Goal: Transaction & Acquisition: Purchase product/service

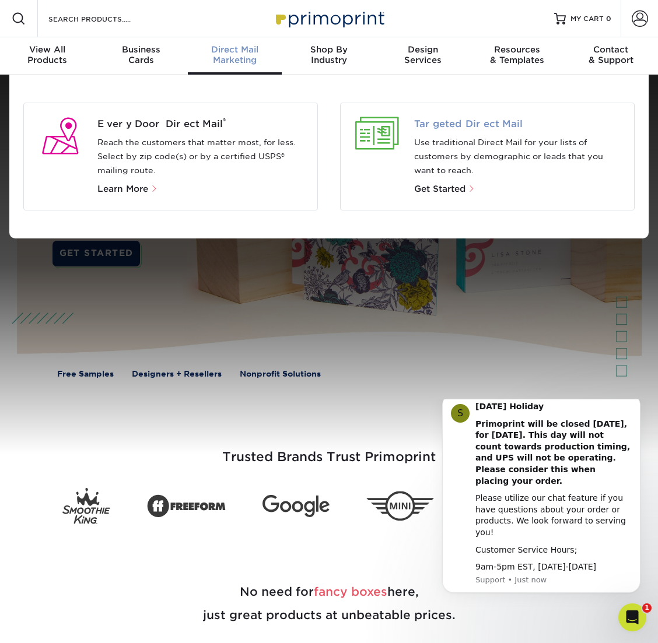
click at [444, 123] on span "Targeted Direct Mail" at bounding box center [519, 124] width 211 height 14
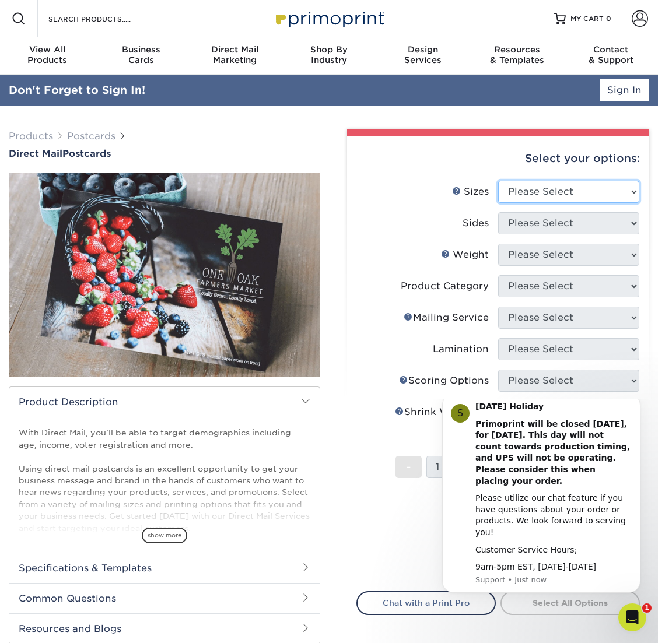
select select "5.00x7.00"
click option "5" x 7"" at bounding box center [0, 0] width 0 height 0
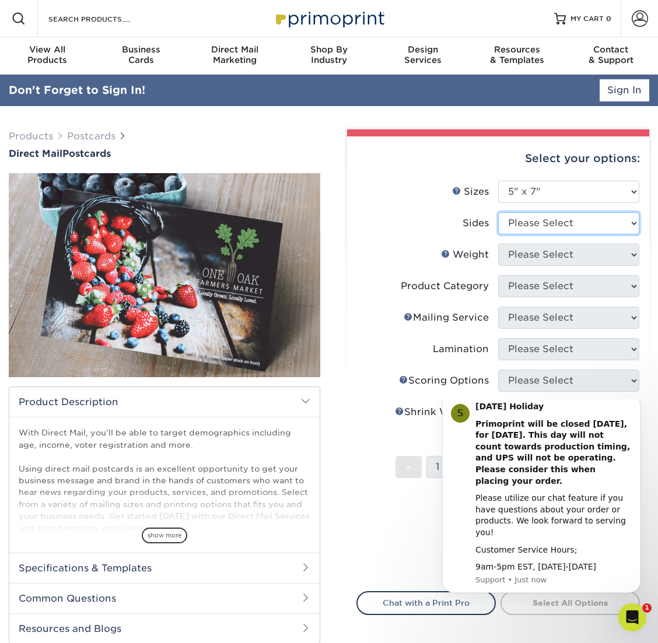
click at [498, 212] on select "Please Select Print Both Sides Print Front Only" at bounding box center [568, 223] width 141 height 22
select select "13abbda7-1d64-4f25-8bb2-c179b224825d"
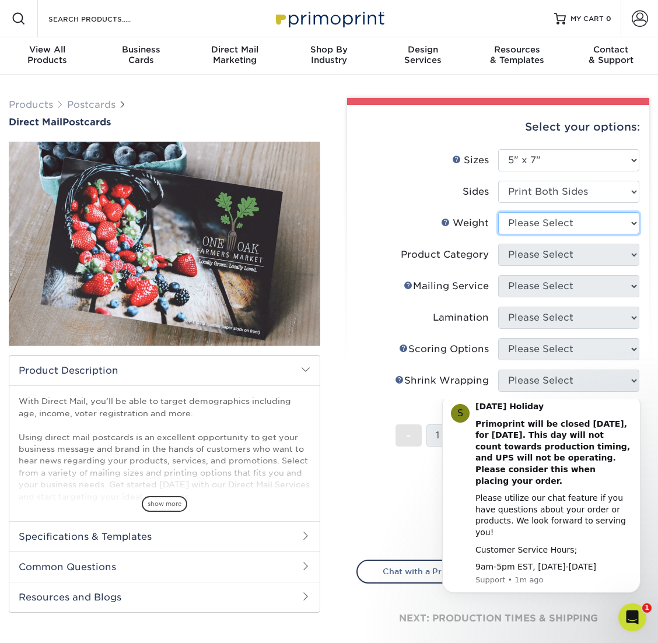
click at [498, 212] on select "Please Select 14PT 14PT Uncoated 16PT 100LB" at bounding box center [568, 223] width 141 height 22
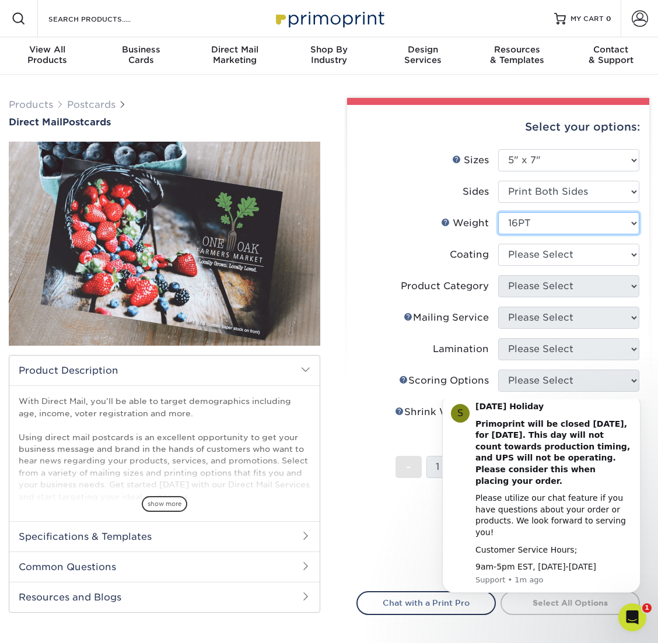
click at [498, 212] on select "Please Select 14PT 14PT Uncoated 16PT 100LB" at bounding box center [568, 223] width 141 height 22
select select "14PT"
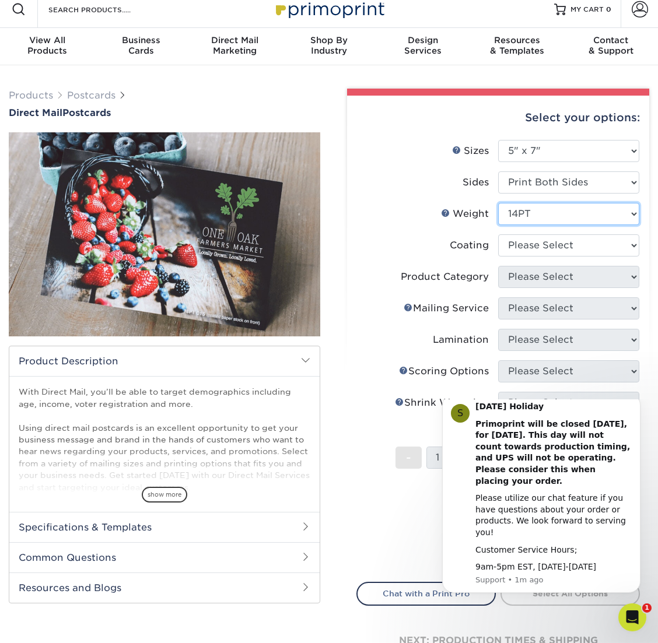
scroll to position [20, 0]
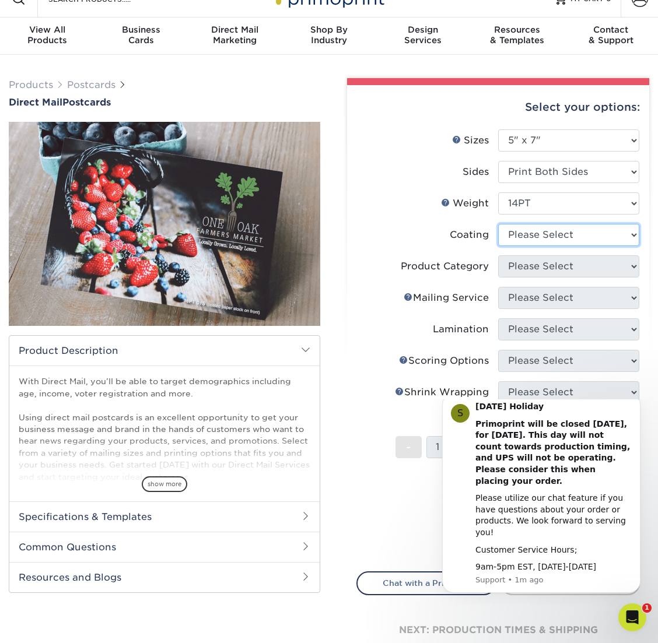
click at [498, 224] on select at bounding box center [568, 235] width 141 height 22
select select "3e7618de-abca-4bda-9f97-8b9129e913d8"
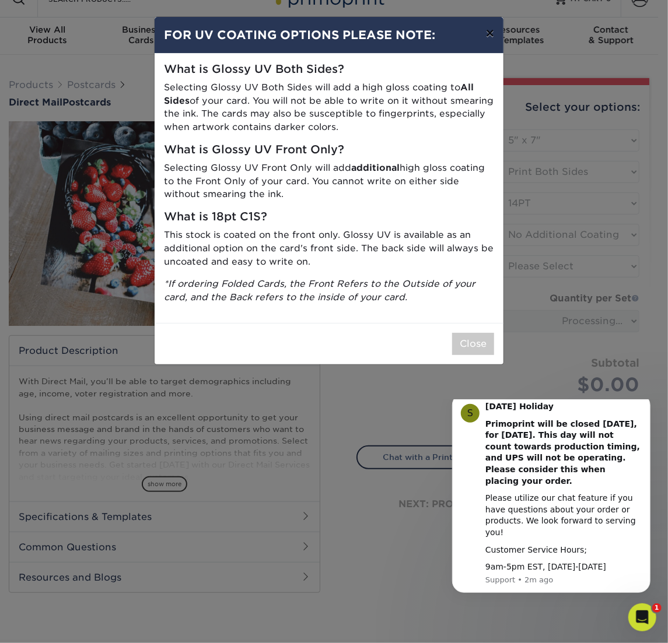
click at [490, 34] on button "×" at bounding box center [490, 33] width 27 height 33
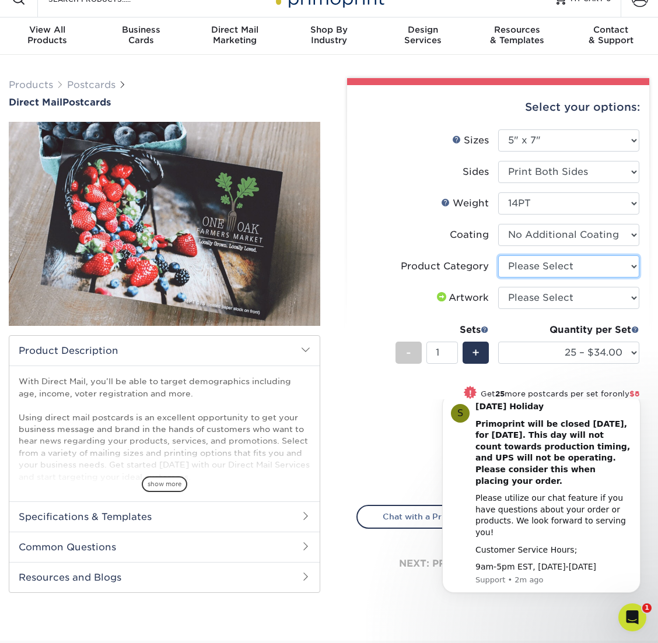
click at [498, 255] on select "Please Select Postcards" at bounding box center [568, 266] width 141 height 22
select select "9b7272e0-d6c8-4c3c-8e97-d3a1bcdab858"
click option "Postcards" at bounding box center [0, 0] width 0 height 0
click at [498, 287] on select "Please Select I will upload files I need a design - $150" at bounding box center [568, 298] width 141 height 22
select select "upload"
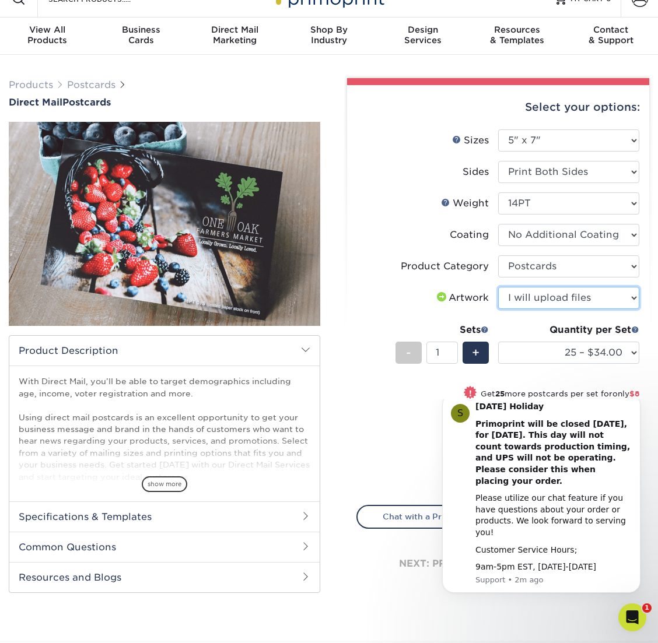
click option "I will upload files" at bounding box center [0, 0] width 0 height 0
click at [498, 342] on select "25 – $34.00 50 – $42.00 75 – $52.00 100 – $56.00 250 – $101.00 500 – $150.00" at bounding box center [568, 353] width 141 height 22
select select "50 – $42.00"
click option "50 – $42.00" at bounding box center [0, 0] width 0 height 0
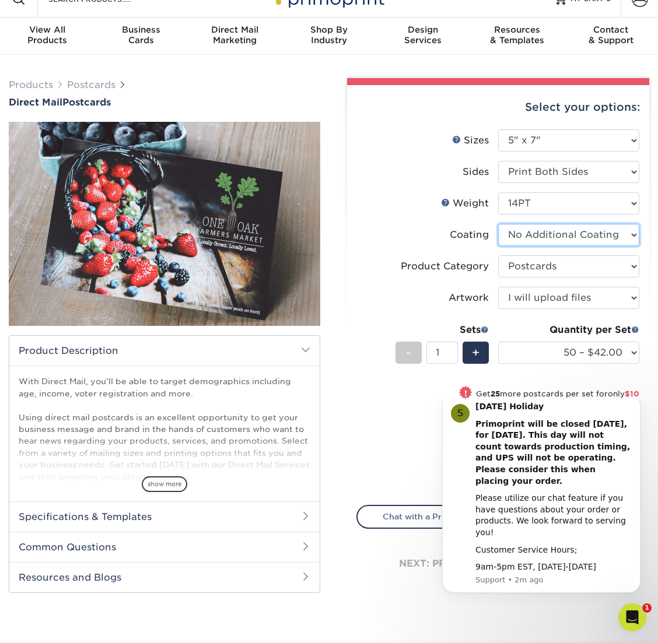
click at [498, 224] on select at bounding box center [568, 235] width 141 height 22
select select "121bb7b5-3b4d-429f-bd8d-bbf80e953313"
select select "-1"
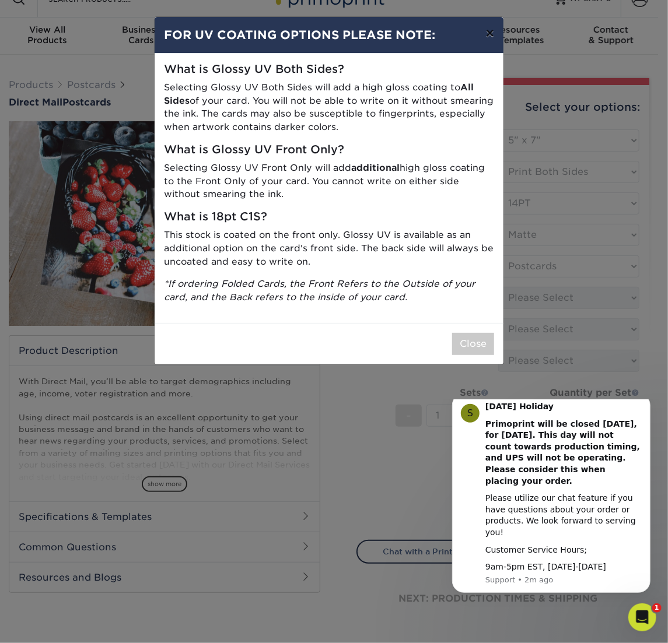
click at [488, 34] on button "×" at bounding box center [490, 33] width 27 height 33
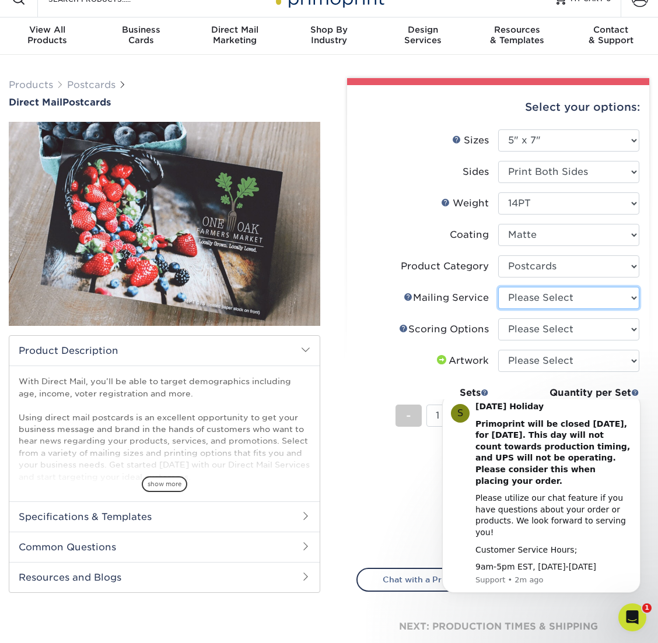
click at [498, 287] on select "Please Select No Direct Mailing Service No, I will mail/stamp/imprint Direct Ma…" at bounding box center [568, 298] width 141 height 22
select select "3e5e9bdd-d78a-4c28-a41d-fe1407925ca6"
click option "No Direct Mailing Service" at bounding box center [0, 0] width 0 height 0
click at [498, 318] on select "Please Select No Scoring One Score" at bounding box center [568, 329] width 141 height 22
select select "16ebe401-5398-422d-8cb0-f3adbb82deb5"
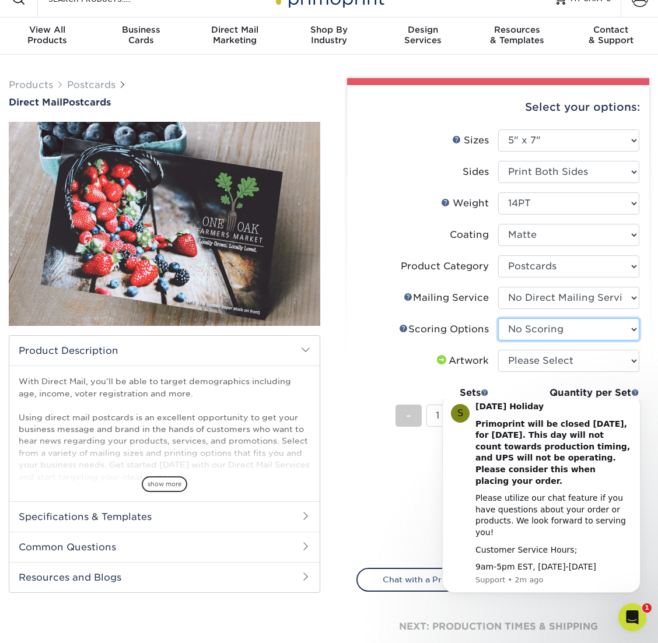
click option "No Scoring" at bounding box center [0, 0] width 0 height 0
click at [498, 350] on select "Please Select I will upload files I need a design - $150" at bounding box center [568, 361] width 141 height 22
select select "upload"
click option "I will upload files" at bounding box center [0, 0] width 0 height 0
click at [625, 404] on html "S Labor Day Holiday Primoprint will be closed Monday, September 1st, for Labor …" at bounding box center [541, 402] width 233 height 5
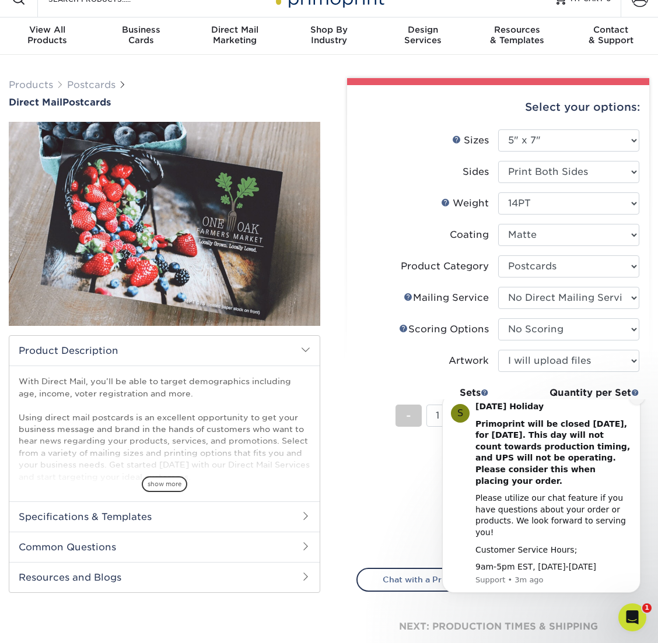
click at [637, 401] on icon "Dismiss notification" at bounding box center [637, 397] width 6 height 6
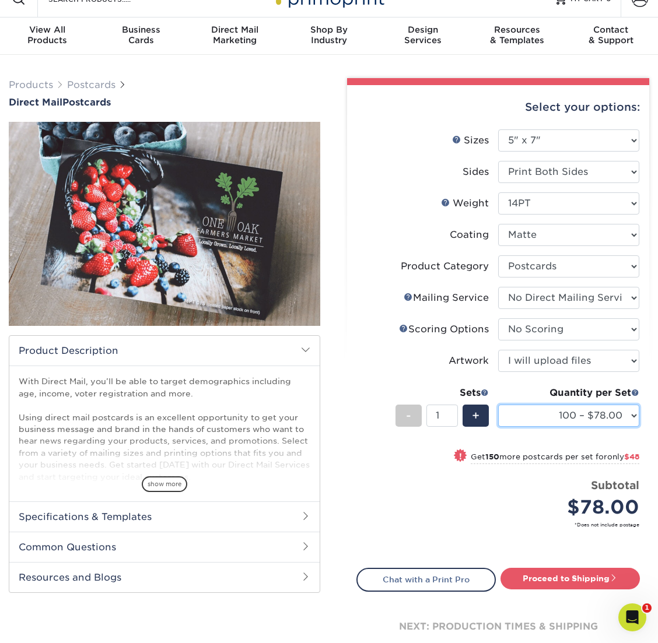
click at [498, 405] on select "100 – $78.00 250 – $126.00 500 – $162.00 1000 – $182.00 2500 – $293.00 5000 – $…" at bounding box center [568, 416] width 141 height 22
click at [400, 165] on label "Sides" at bounding box center [427, 172] width 141 height 22
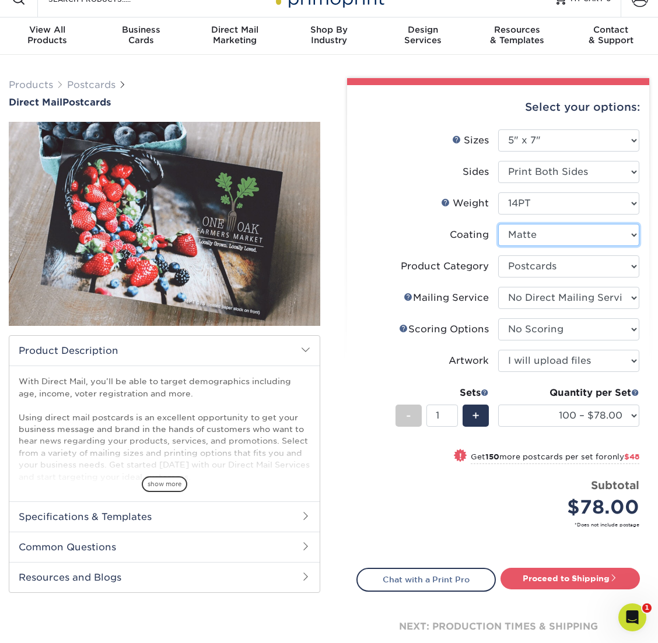
click at [498, 224] on select at bounding box center [568, 235] width 141 height 22
select select "d41dab50-ff65-4f4f-bb17-2afe4d36ae33"
select select "-1"
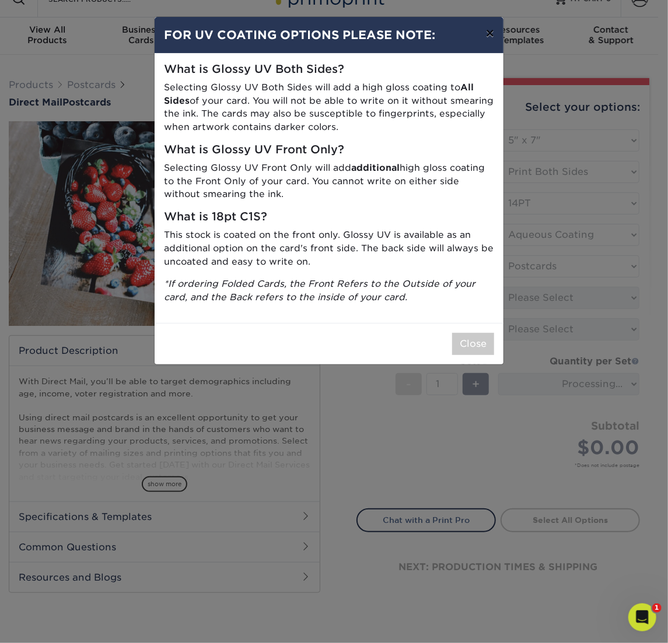
click at [488, 33] on button "×" at bounding box center [490, 33] width 27 height 33
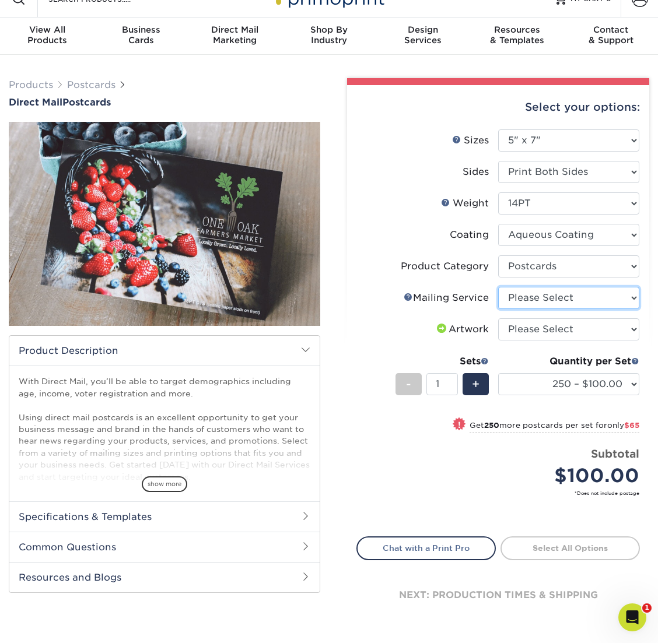
click at [498, 287] on select "Please Select No Direct Mailing Service No, I will mail/stamp/imprint Direct Ma…" at bounding box center [568, 298] width 141 height 22
select select "3e5e9bdd-d78a-4c28-a41d-fe1407925ca6"
click option "No Direct Mailing Service" at bounding box center [0, 0] width 0 height 0
click at [498, 318] on select "Please Select I will upload files I need a design - $150" at bounding box center [568, 329] width 141 height 22
select select "upload"
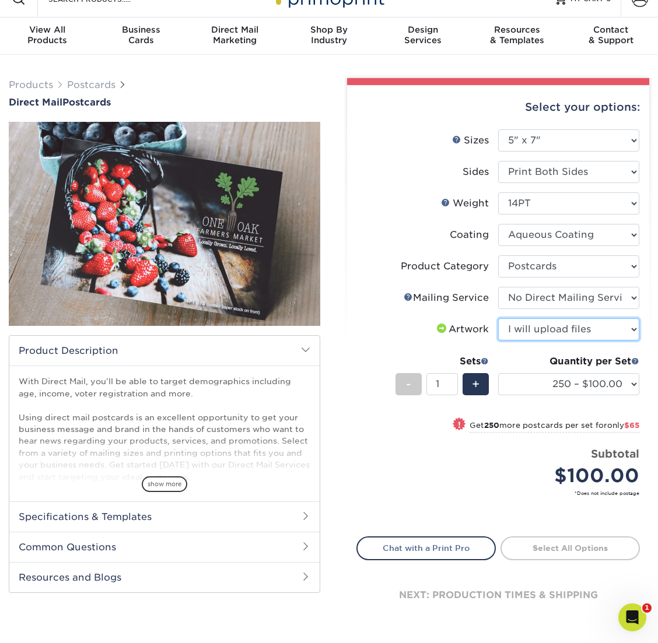
click option "I will upload files" at bounding box center [0, 0] width 0 height 0
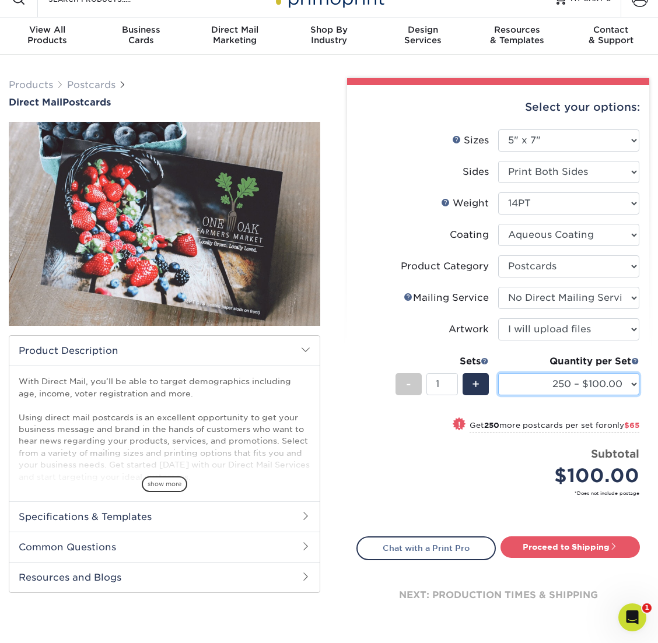
click at [498, 373] on select "250 – $100.00 500 – $165.00 750 – $175.00 1000 – $185.00 1500 – $214.00 2000 – …" at bounding box center [568, 384] width 141 height 22
click at [360, 104] on div "Select your options:" at bounding box center [497, 107] width 283 height 44
click at [498, 224] on select at bounding box center [568, 235] width 141 height 22
select select "3e7618de-abca-4bda-9f97-8b9129e913d8"
select select "-1"
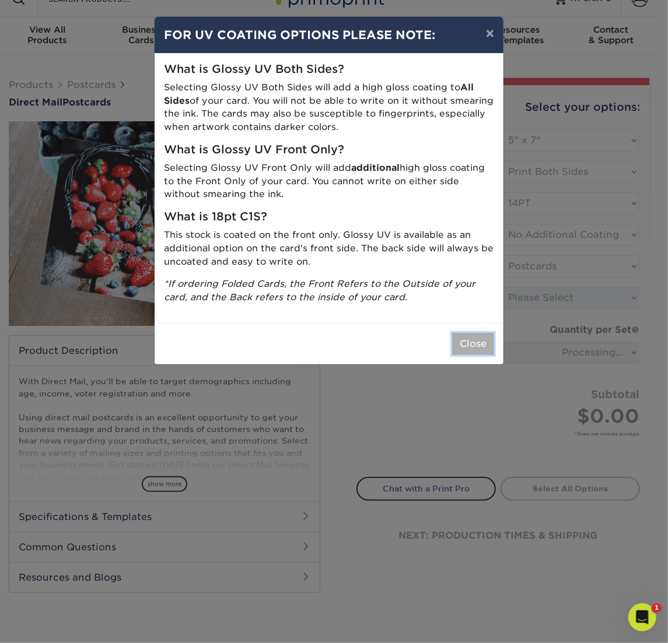
click at [477, 345] on button "Close" at bounding box center [473, 344] width 42 height 22
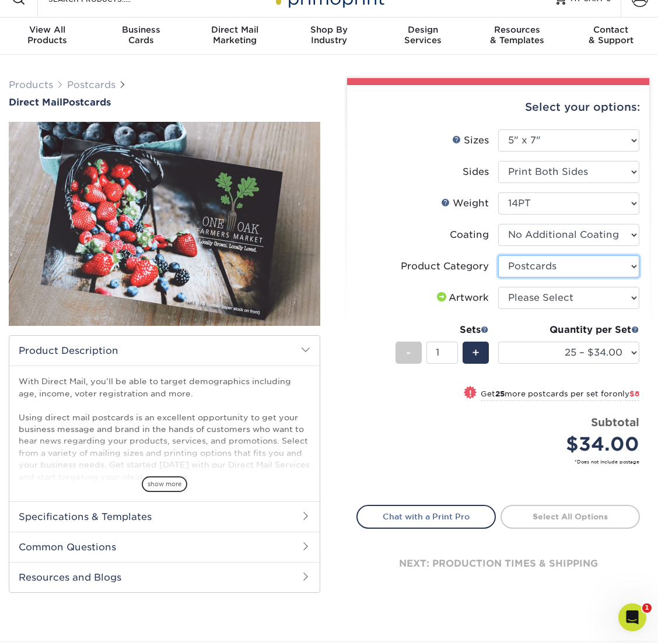
click at [498, 255] on select "Please Select Postcards" at bounding box center [568, 266] width 141 height 22
click at [553, 270] on select "Please Select Postcards" at bounding box center [568, 266] width 141 height 22
click at [498, 287] on select "Please Select I will upload files I need a design - $150" at bounding box center [568, 298] width 141 height 22
select select "upload"
click option "I will upload files" at bounding box center [0, 0] width 0 height 0
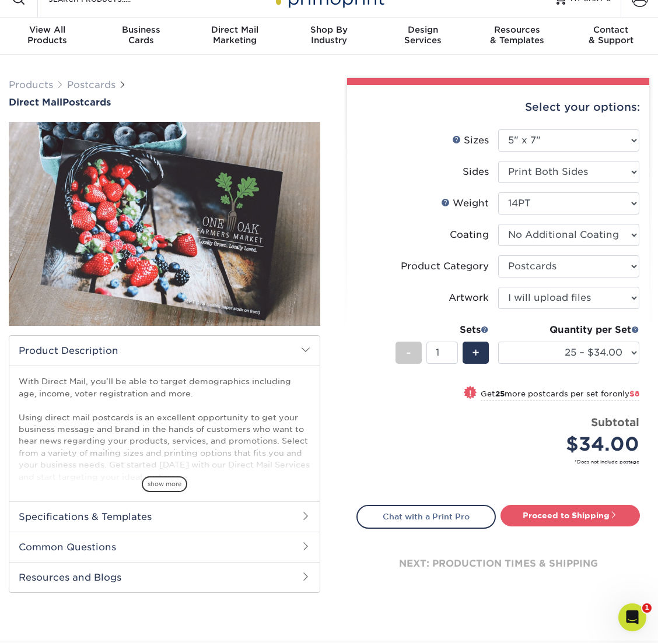
click at [572, 363] on div "Quantity per Set 25 – $34.00 50 – $42.00 75 – $52.00 100 – $56.00 250 – $101.00…" at bounding box center [568, 350] width 141 height 54
click at [498, 342] on select "25 – $34.00 50 – $42.00 75 – $52.00 100 – $56.00 250 – $101.00 500 – $150.00" at bounding box center [568, 353] width 141 height 22
select select "50 – $42.00"
click option "50 – $42.00" at bounding box center [0, 0] width 0 height 0
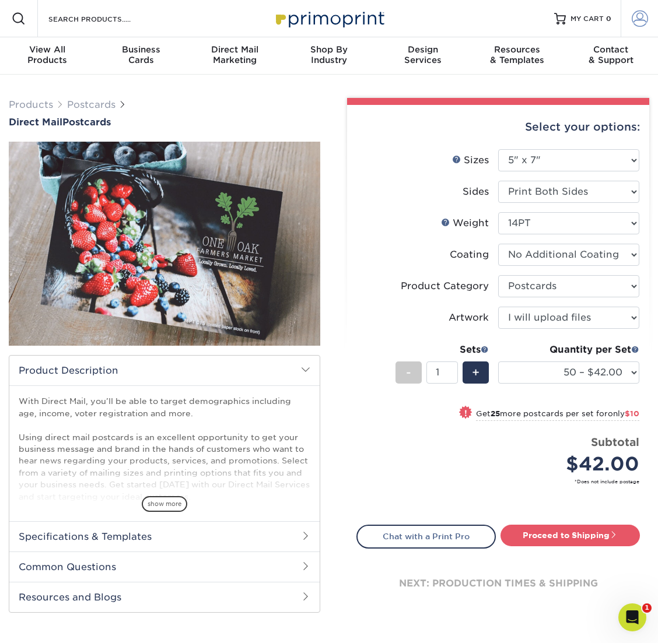
click at [638, 22] on span at bounding box center [640, 18] width 16 height 16
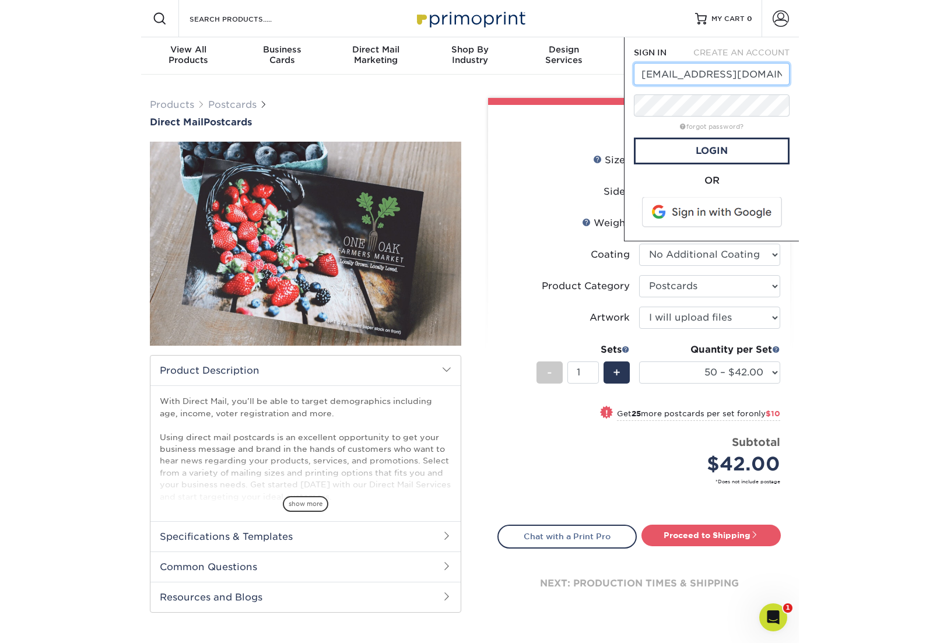
scroll to position [0, 24]
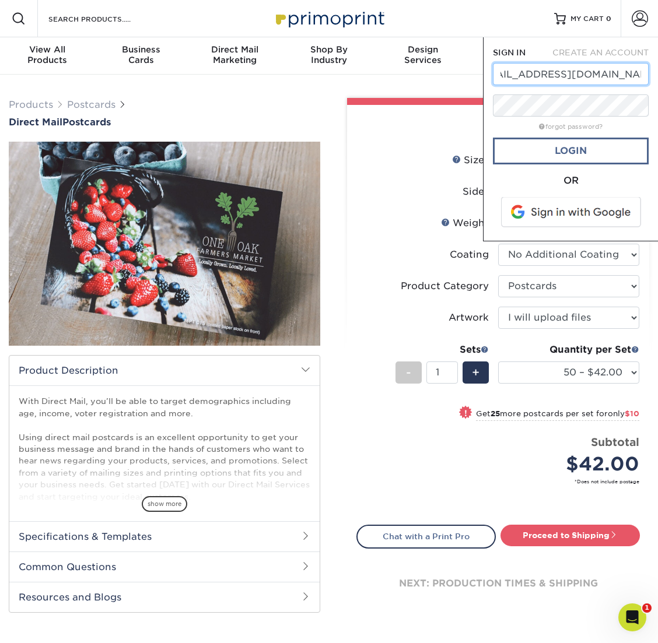
type input "kevinlewis@kevinlewisdesign.com"
click at [589, 152] on link "Login" at bounding box center [571, 151] width 156 height 27
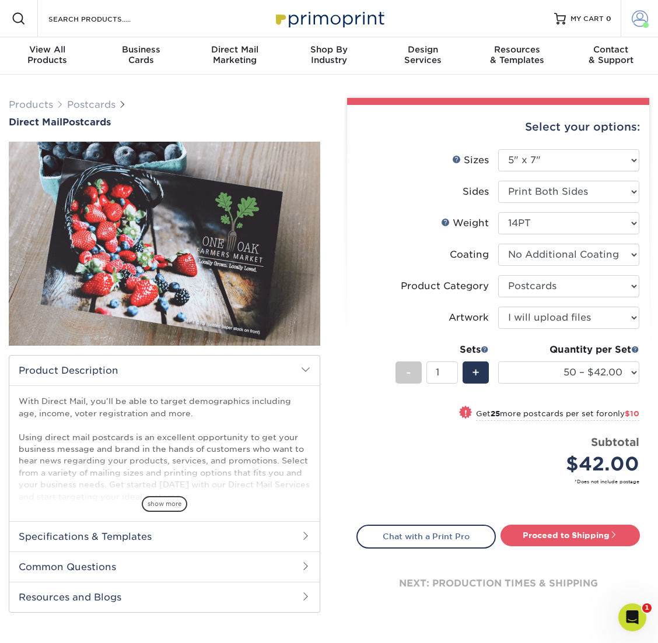
click at [642, 16] on span at bounding box center [640, 18] width 16 height 16
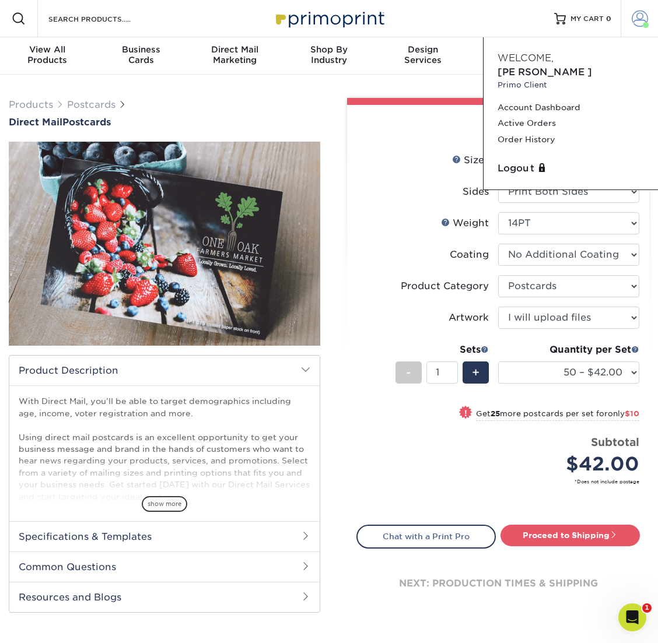
click at [642, 16] on span at bounding box center [640, 18] width 16 height 16
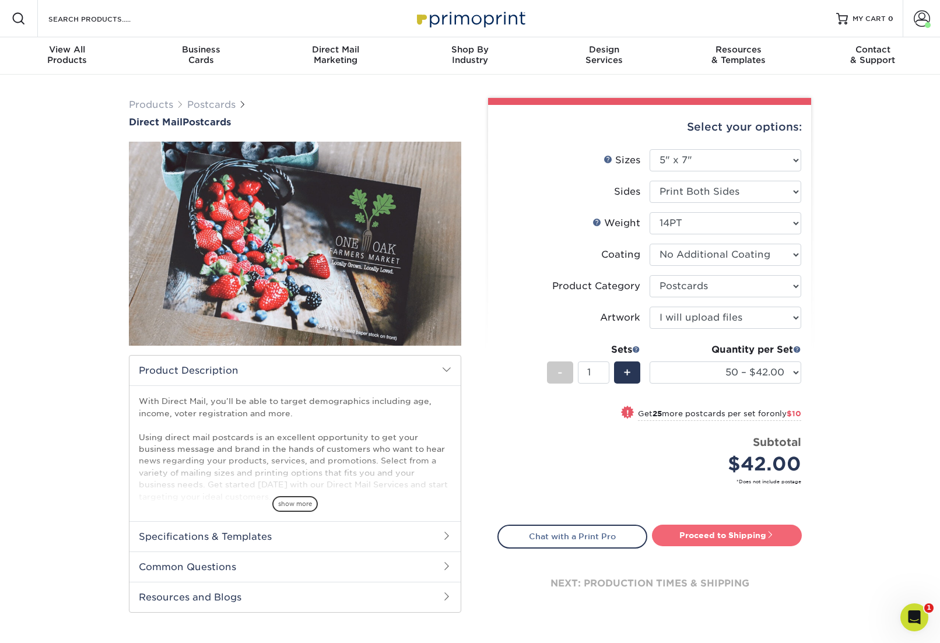
click at [657, 531] on link "Proceed to Shipping" at bounding box center [727, 535] width 150 height 21
type input "Set 1"
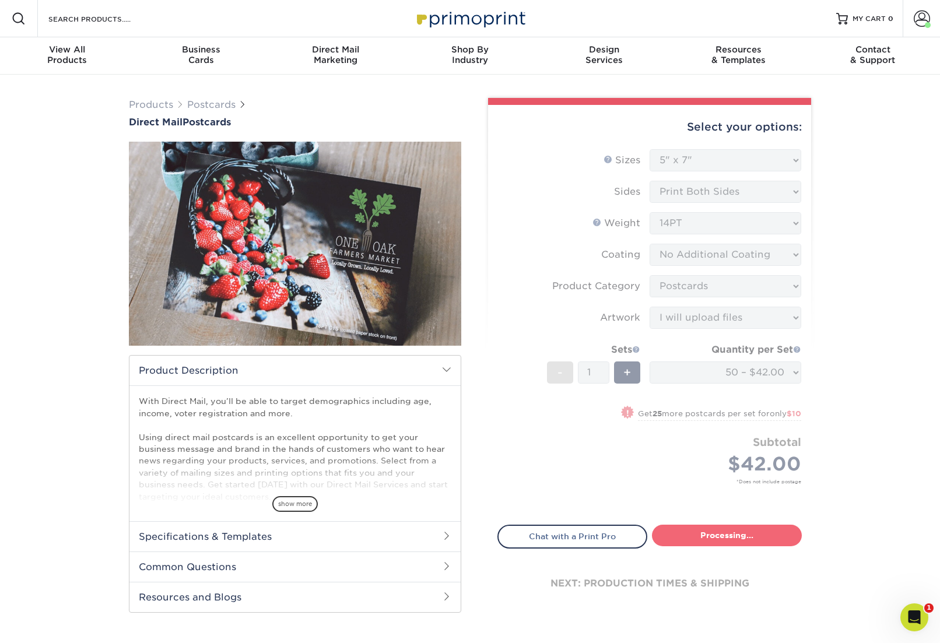
select select "15263d13-ba04-4666-9c0d-f44b372622de"
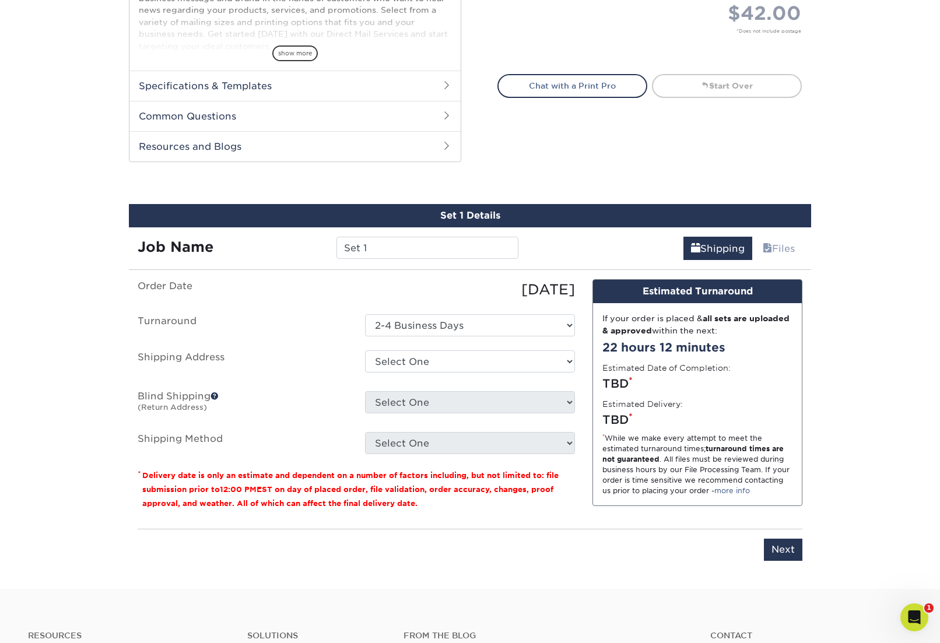
scroll to position [556, 0]
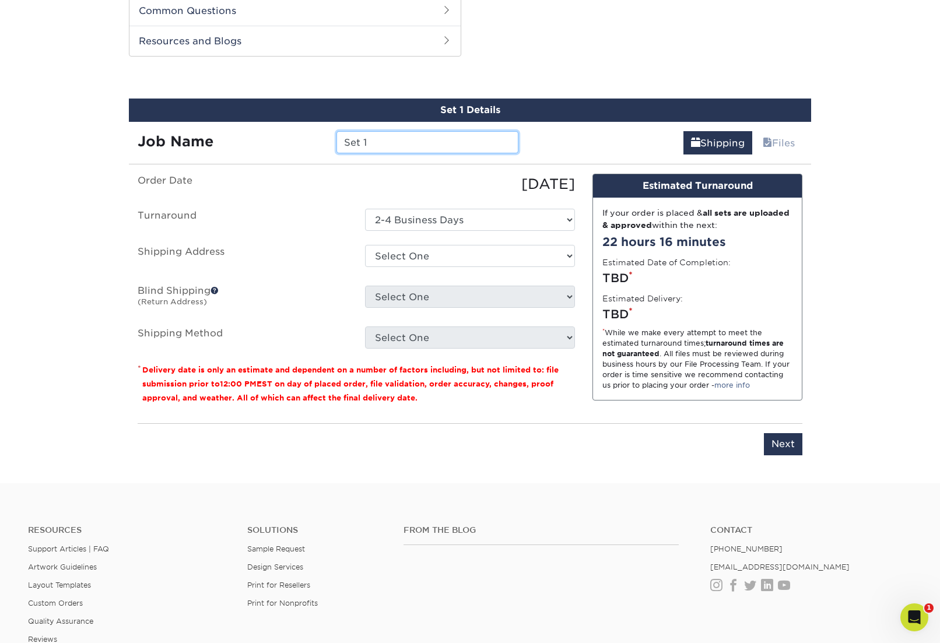
click at [384, 139] on input "Set 1" at bounding box center [427, 142] width 181 height 22
drag, startPoint x: 384, startPoint y: 139, endPoint x: 252, endPoint y: 139, distance: 131.8
click at [337, 139] on input "Set 1" at bounding box center [427, 142] width 181 height 22
type input "Nirrin - Replace Assumptions"
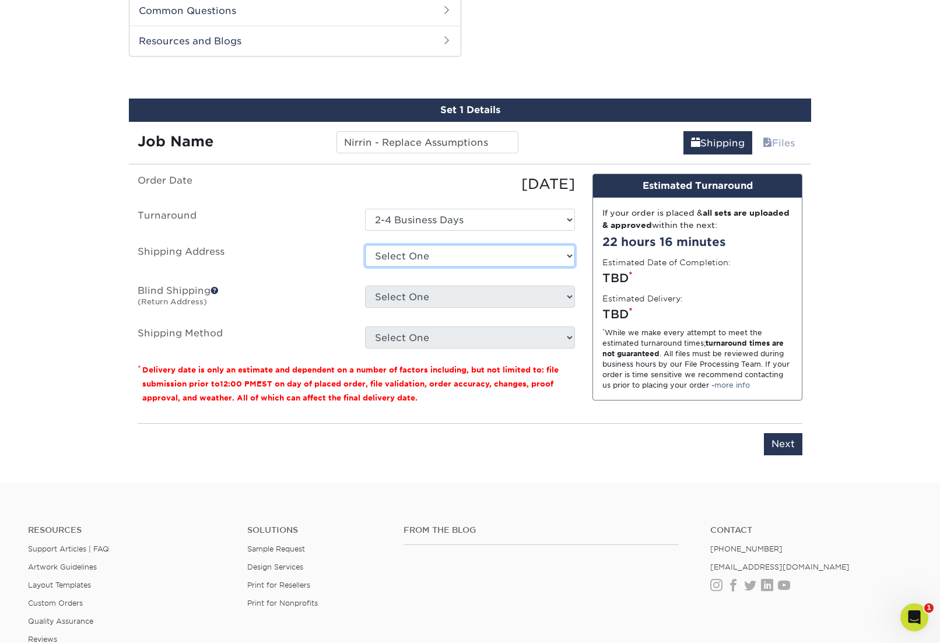
click at [365, 245] on select "Select One 30 WARREN ST, NEWBURYPORT, MA 240 RIVER RD, ANDOVER, MA 28 EXETER ST…" at bounding box center [470, 256] width 210 height 22
select select "18958"
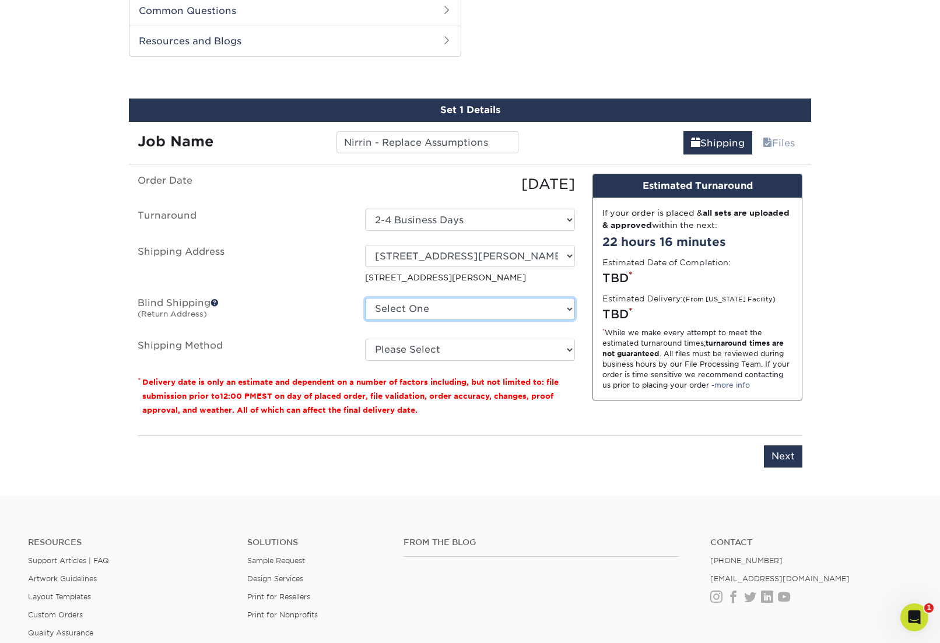
click at [365, 298] on select "Select One 30 WARREN ST, NEWBURYPORT, MA 240 RIVER RD, ANDOVER, MA 28 EXETER ST…" at bounding box center [470, 309] width 210 height 22
select select "18958"
click option "30 WARREN ST, NEWBURYPORT, MA" at bounding box center [0, 0] width 0 height 0
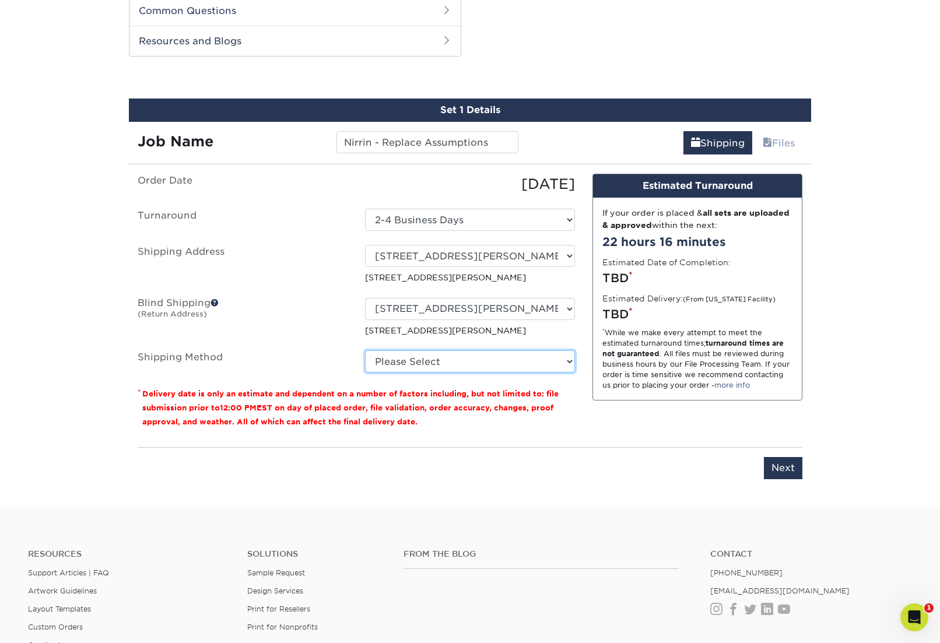
click at [365, 351] on select "Please Select Ground Shipping (+$32.91) 3 Day Shipping Service (+$37.88) 2 Day …" at bounding box center [470, 362] width 210 height 22
select select "03"
click option "Ground Shipping (+$32.91)" at bounding box center [0, 0] width 0 height 0
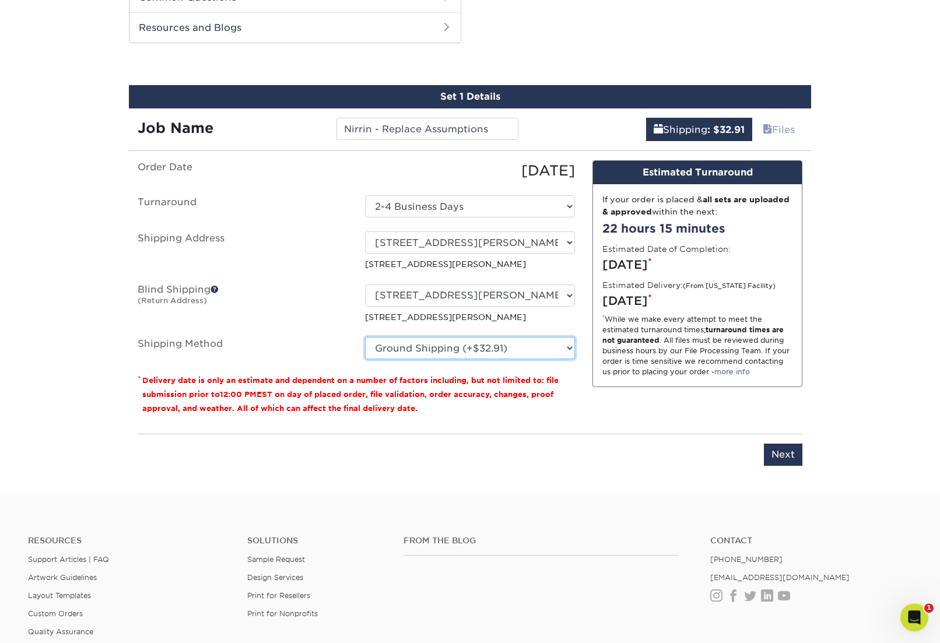
scroll to position [576, 0]
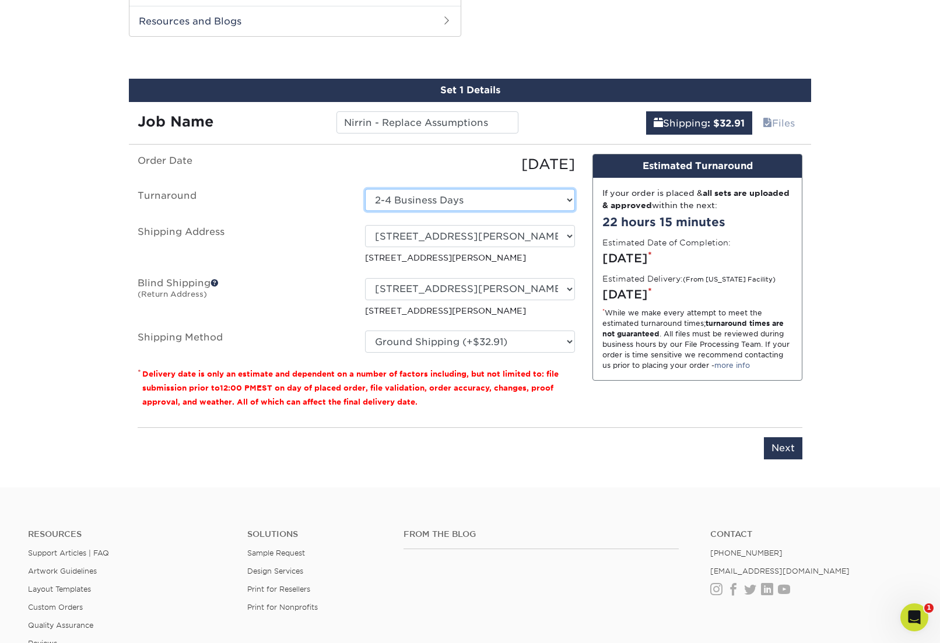
click at [365, 189] on select "Select One 2-4 Business Days" at bounding box center [470, 200] width 210 height 22
click option "Select One" at bounding box center [0, 0] width 0 height 0
click at [365, 189] on select "Select One 2-4 Business Days" at bounding box center [470, 200] width 210 height 22
select select "15263d13-ba04-4666-9c0d-f44b372622de"
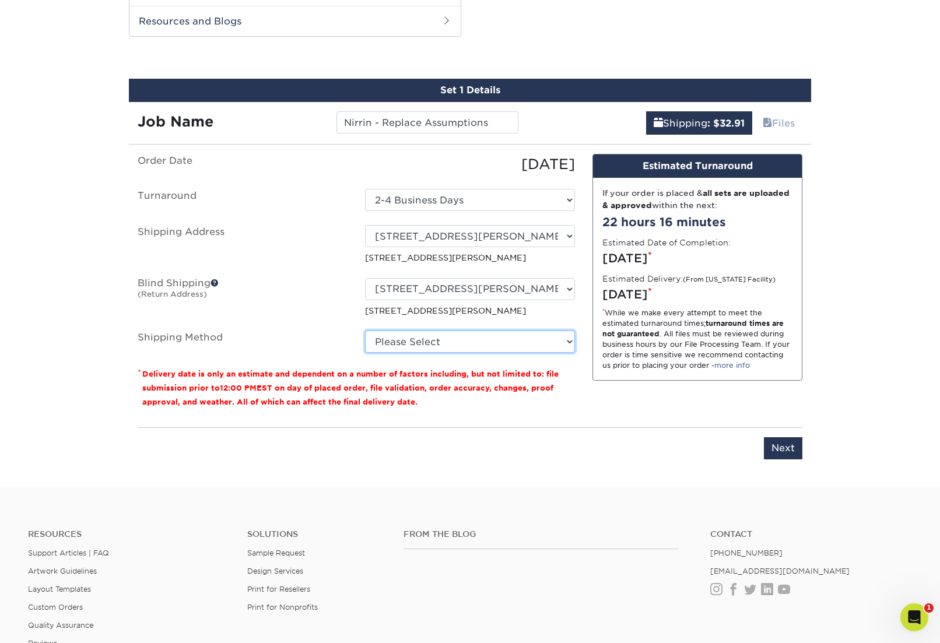
click at [365, 331] on select "Please Select Ground Shipping (+$32.91) 3 Day Shipping Service (+$37.88) 2 Day …" at bounding box center [470, 342] width 210 height 22
select select "03"
click option "Ground Shipping (+$32.91)" at bounding box center [0, 0] width 0 height 0
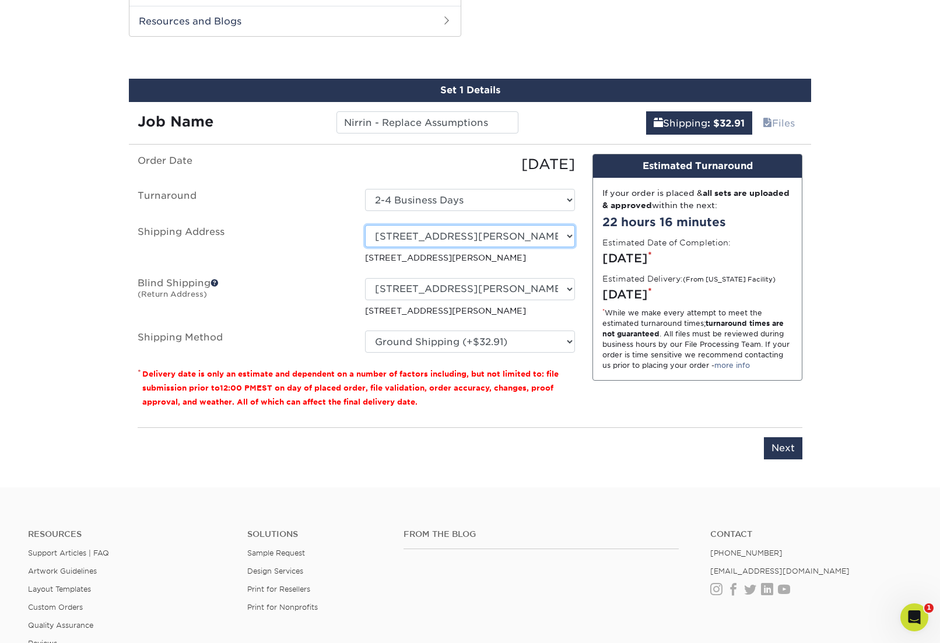
click at [365, 225] on select "Select One 30 WARREN ST, NEWBURYPORT, MA 240 RIVER RD, ANDOVER, MA 28 EXETER ST…" at bounding box center [470, 236] width 210 height 22
click at [466, 236] on select "Select One 30 WARREN ST, NEWBURYPORT, MA 240 RIVER RD, ANDOVER, MA 28 EXETER ST…" at bounding box center [470, 236] width 210 height 22
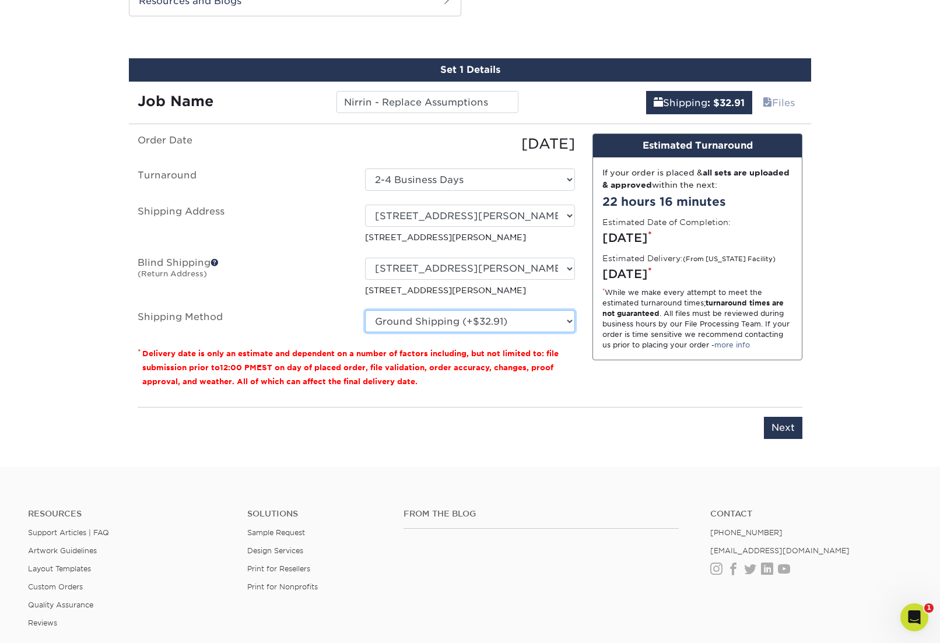
click at [365, 310] on select "Please Select Ground Shipping (+$32.91) 3 Day Shipping Service (+$37.88) 2 Day …" at bounding box center [470, 321] width 210 height 22
click at [657, 425] on input "Next" at bounding box center [783, 428] width 38 height 22
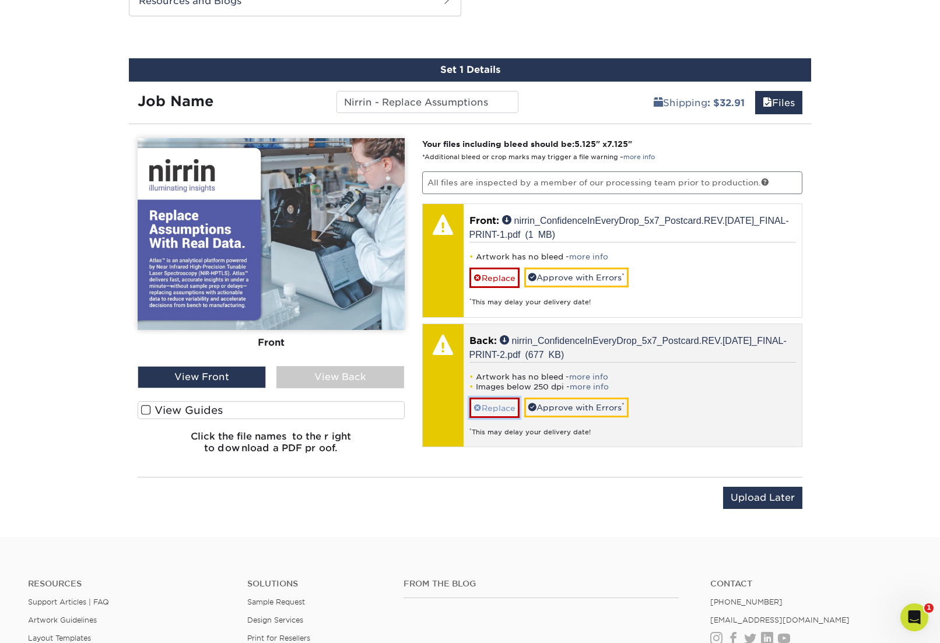
click at [478, 413] on span at bounding box center [478, 408] width 8 height 9
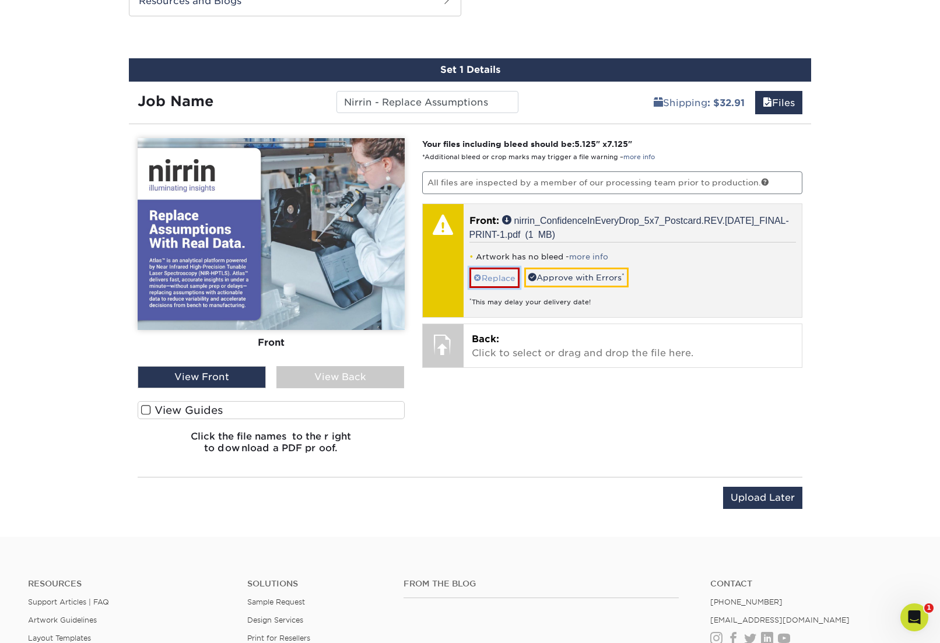
click at [486, 288] on link "Replace" at bounding box center [495, 278] width 50 height 20
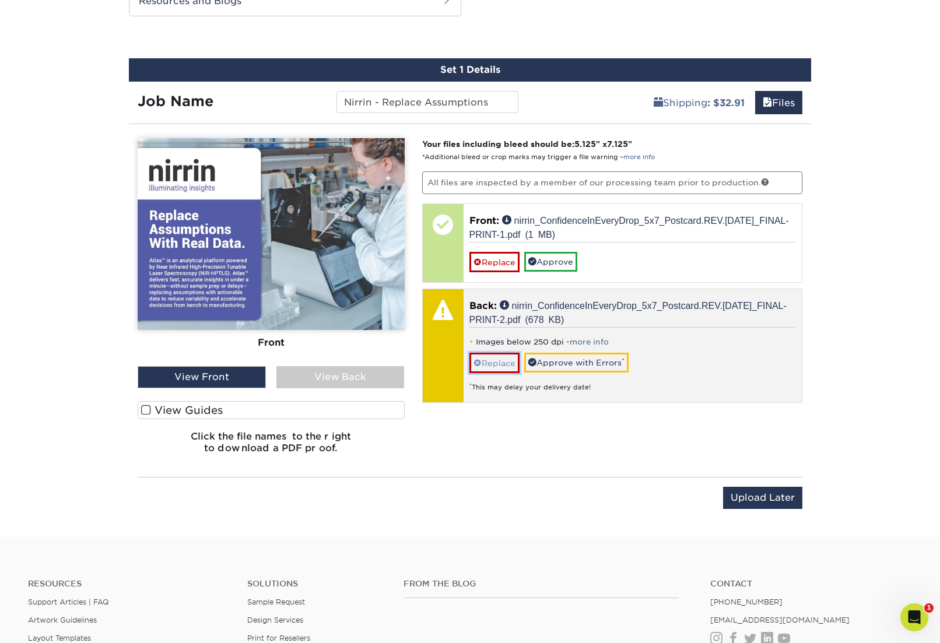
click at [493, 373] on link "Replace" at bounding box center [495, 363] width 50 height 20
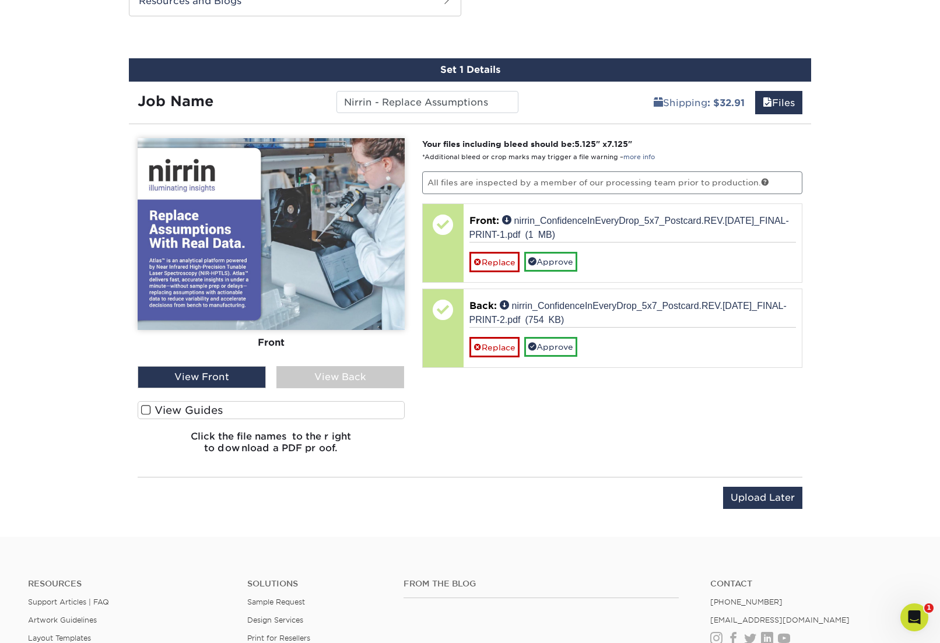
click at [144, 407] on span at bounding box center [146, 410] width 10 height 11
click at [0, 0] on input "View Guides" at bounding box center [0, 0] width 0 height 0
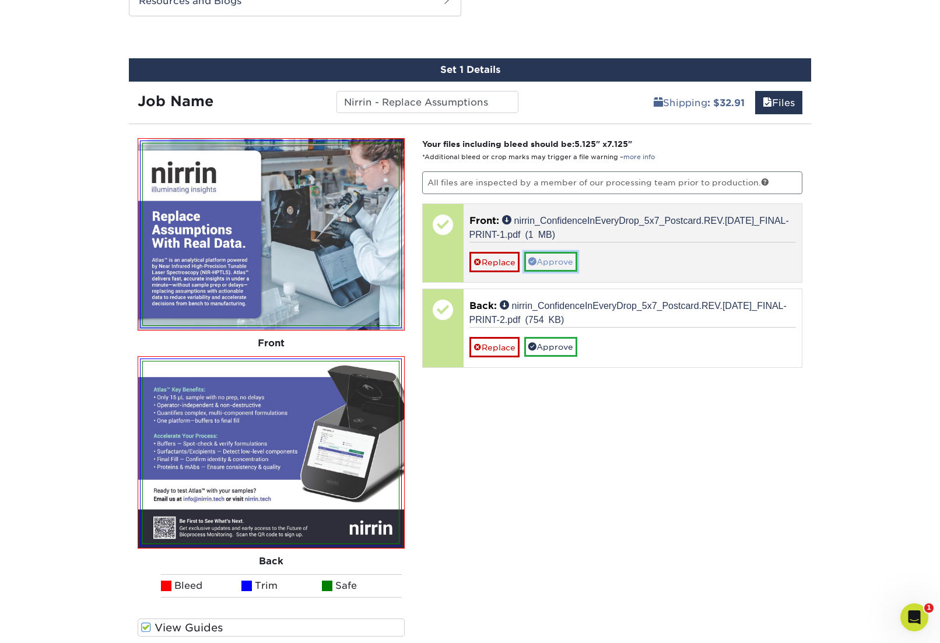
click at [558, 272] on link "Approve" at bounding box center [550, 262] width 53 height 20
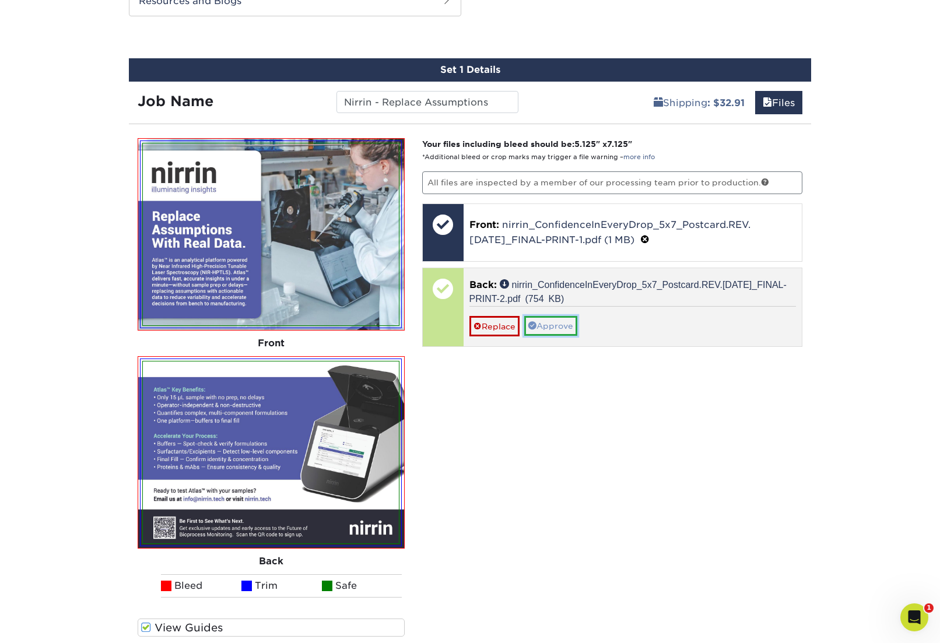
click at [553, 336] on link "Approve" at bounding box center [550, 326] width 53 height 20
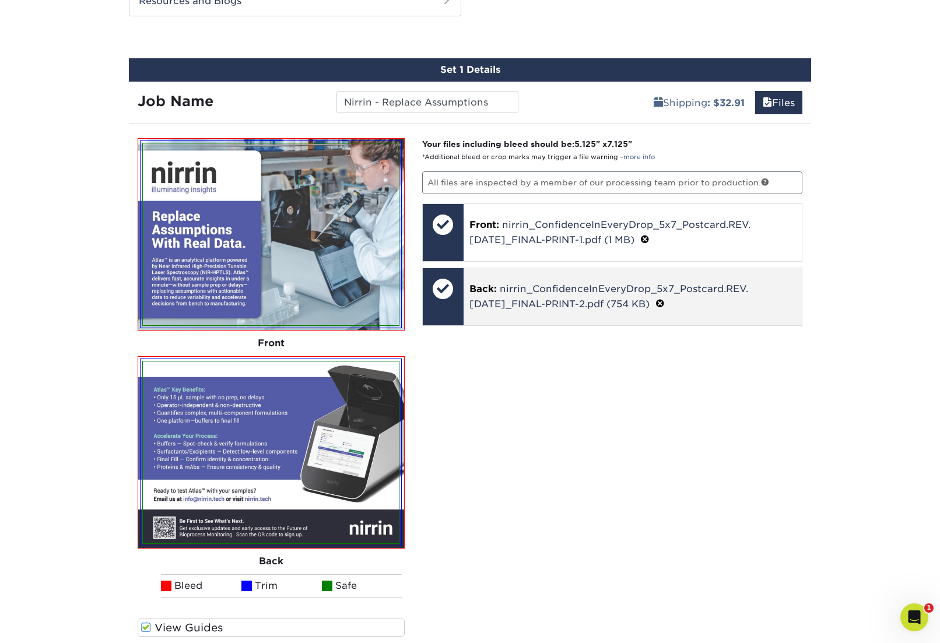
scroll to position [1021, 0]
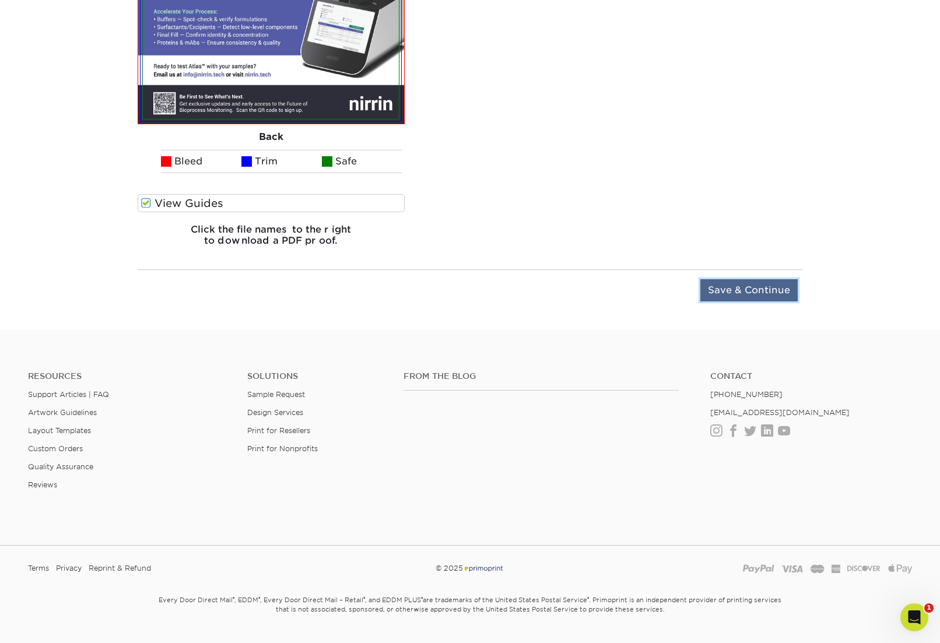
click at [657, 282] on input "Save & Continue" at bounding box center [748, 290] width 97 height 22
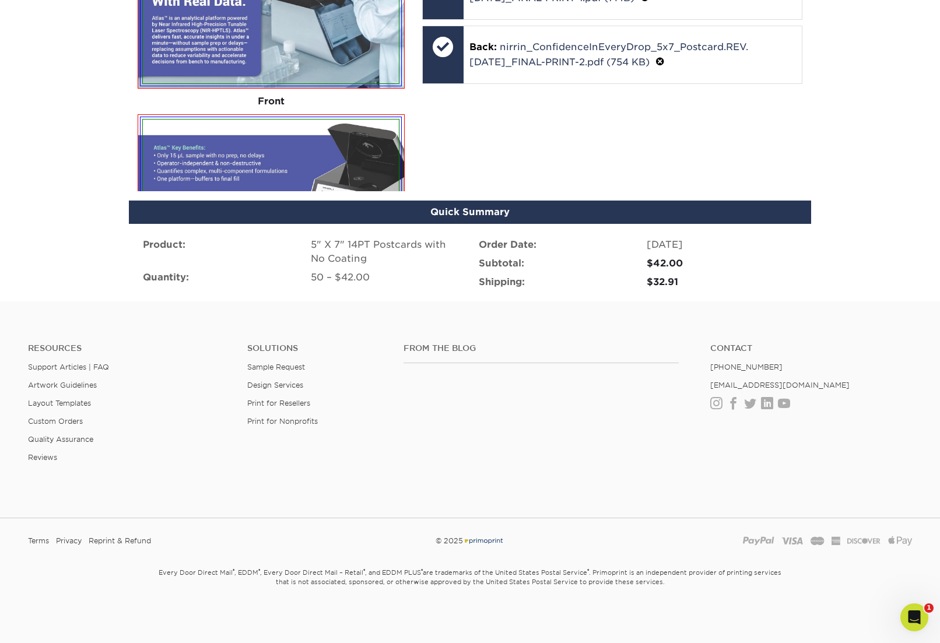
scroll to position [630, 0]
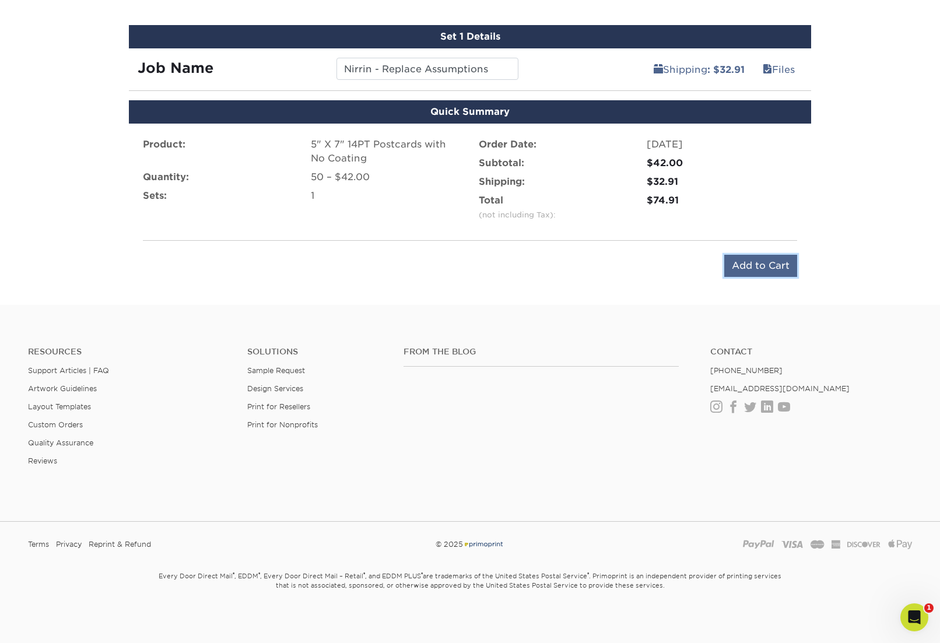
click at [657, 261] on input "Add to Cart" at bounding box center [760, 266] width 73 height 22
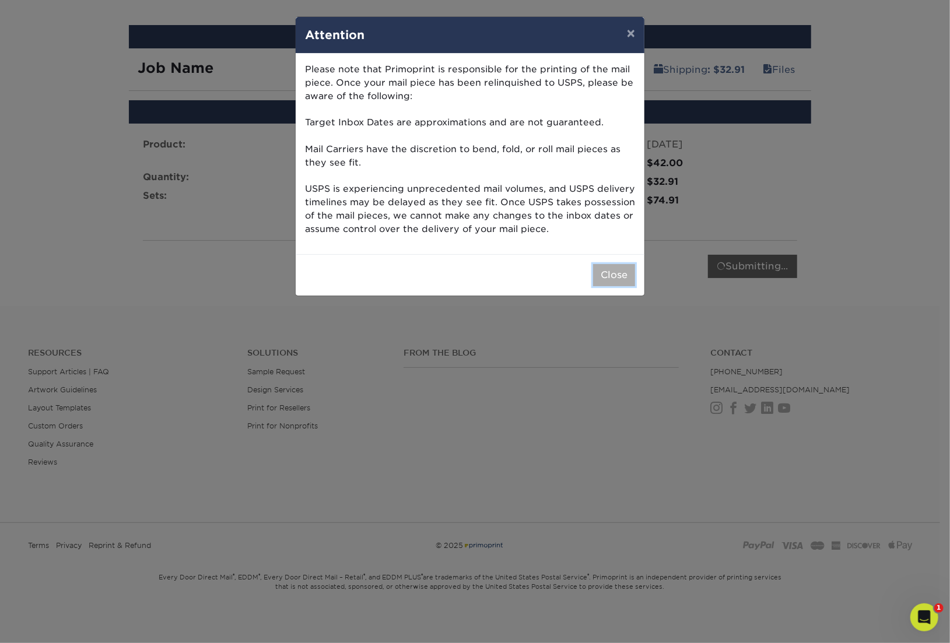
click at [618, 274] on button "Close" at bounding box center [614, 275] width 42 height 22
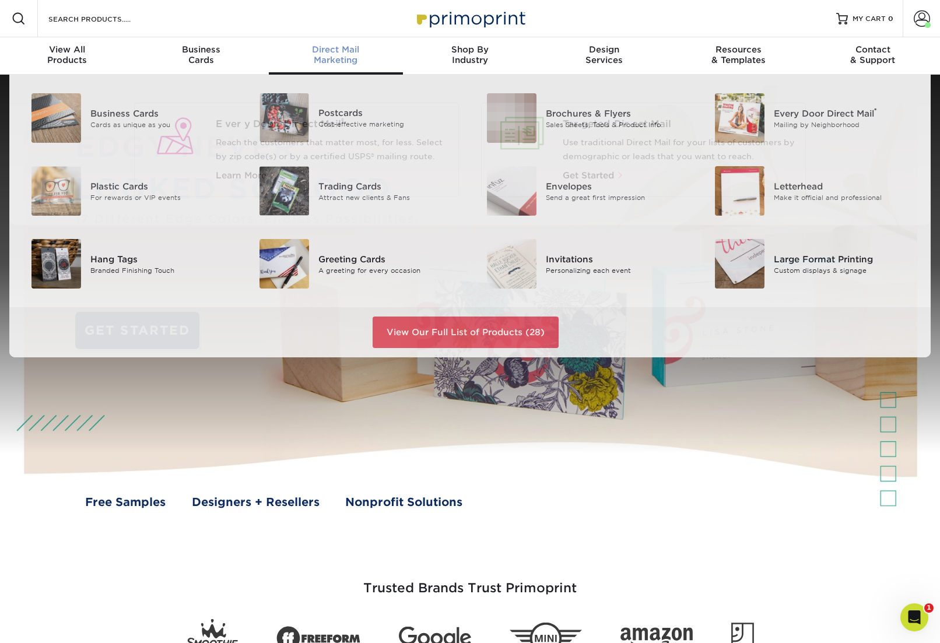
click at [328, 56] on div "Direct Mail Marketing" at bounding box center [336, 54] width 134 height 21
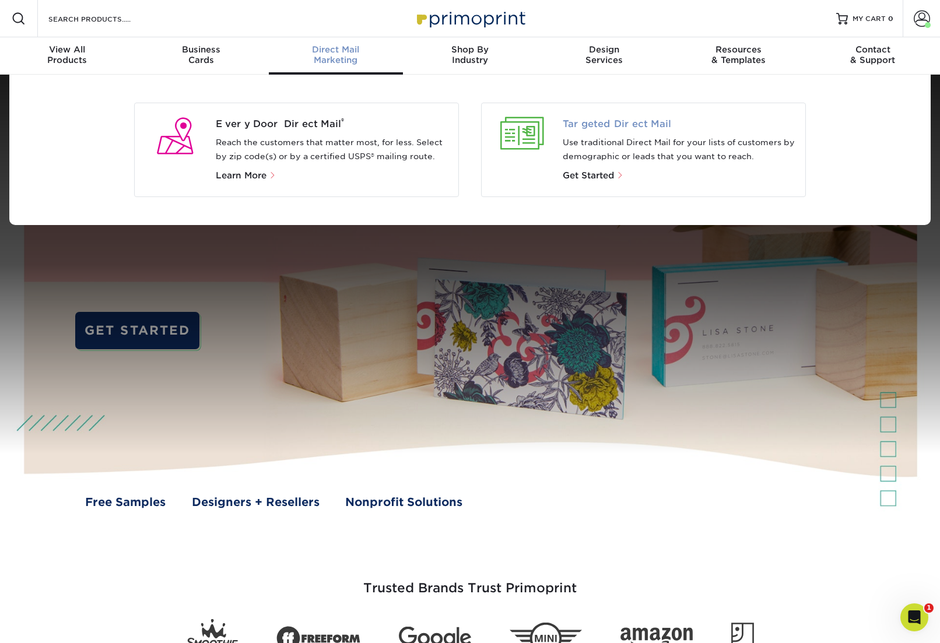
click at [578, 126] on span "Targeted Direct Mail" at bounding box center [680, 124] width 234 height 14
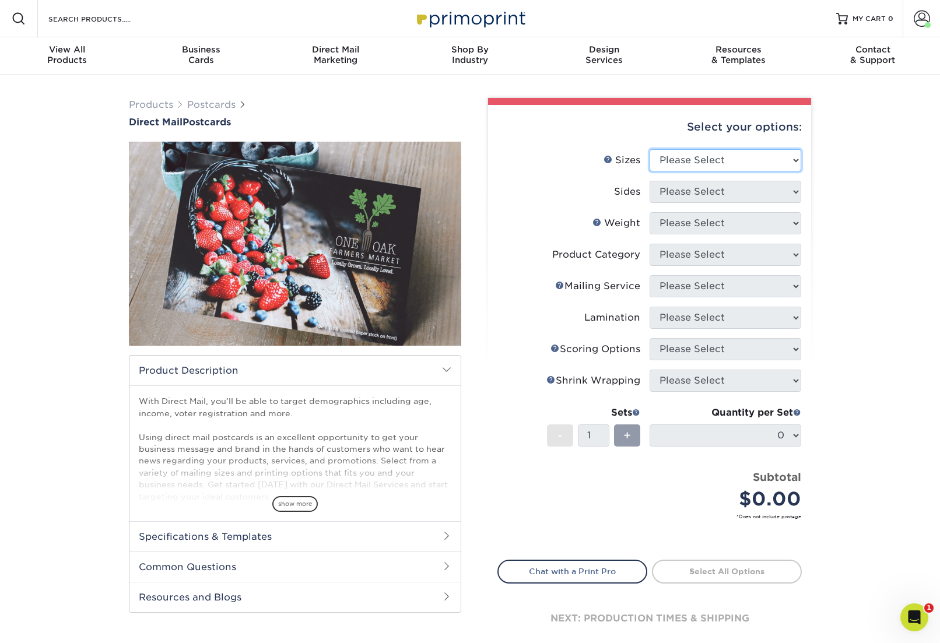
select select "5.00x7.00"
click option "5" x 7"" at bounding box center [0, 0] width 0 height 0
click at [650, 181] on select "Please Select Print Both Sides Print Front Only" at bounding box center [726, 192] width 152 height 22
select select "13abbda7-1d64-4f25-8bb2-c179b224825d"
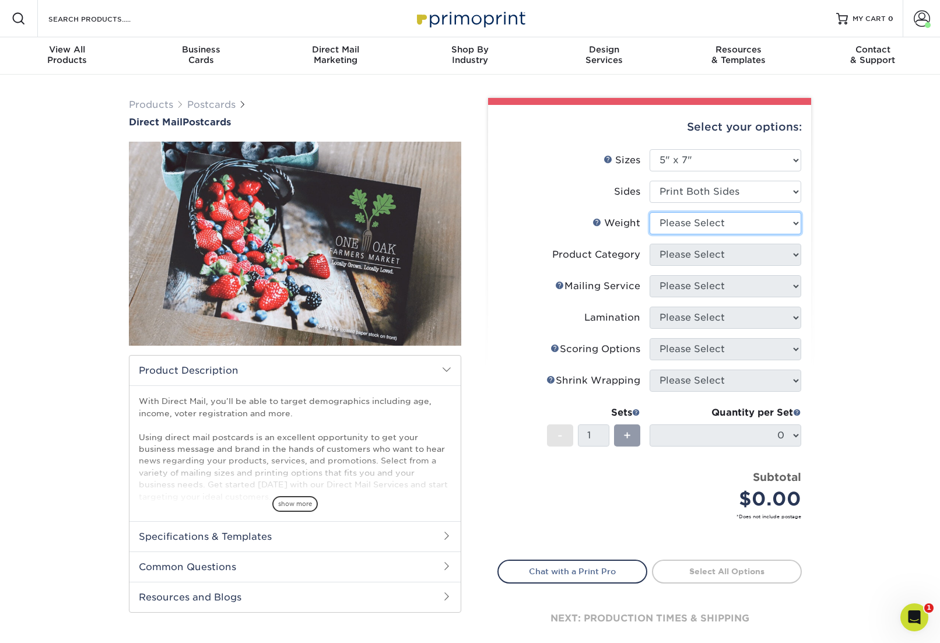
click at [650, 212] on select "Please Select 14PT 14PT Uncoated 16PT 100LB" at bounding box center [726, 223] width 152 height 22
select select "14PT"
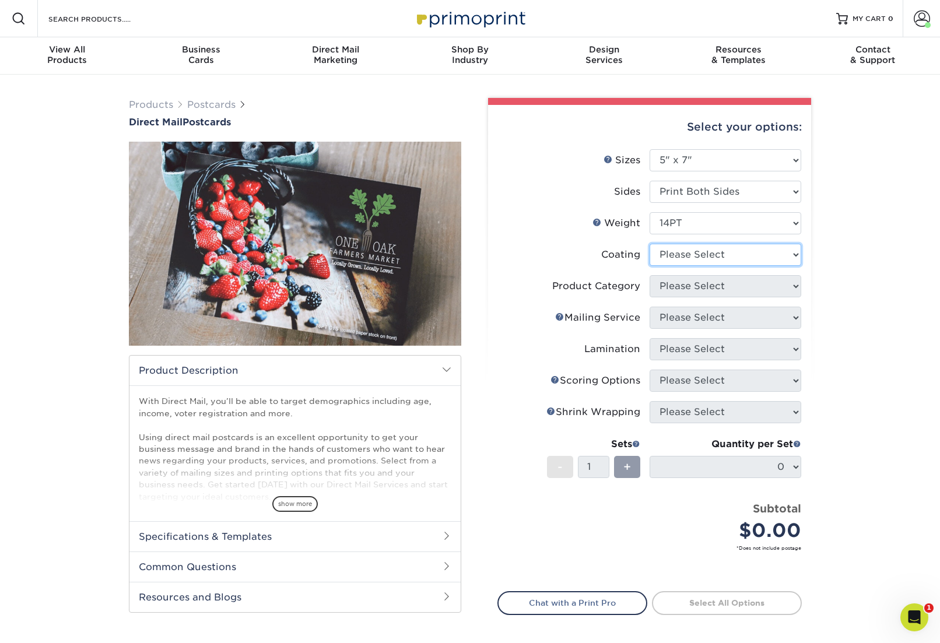
click at [650, 244] on select at bounding box center [726, 255] width 152 height 22
select select "3e7618de-abca-4bda-9f97-8b9129e913d8"
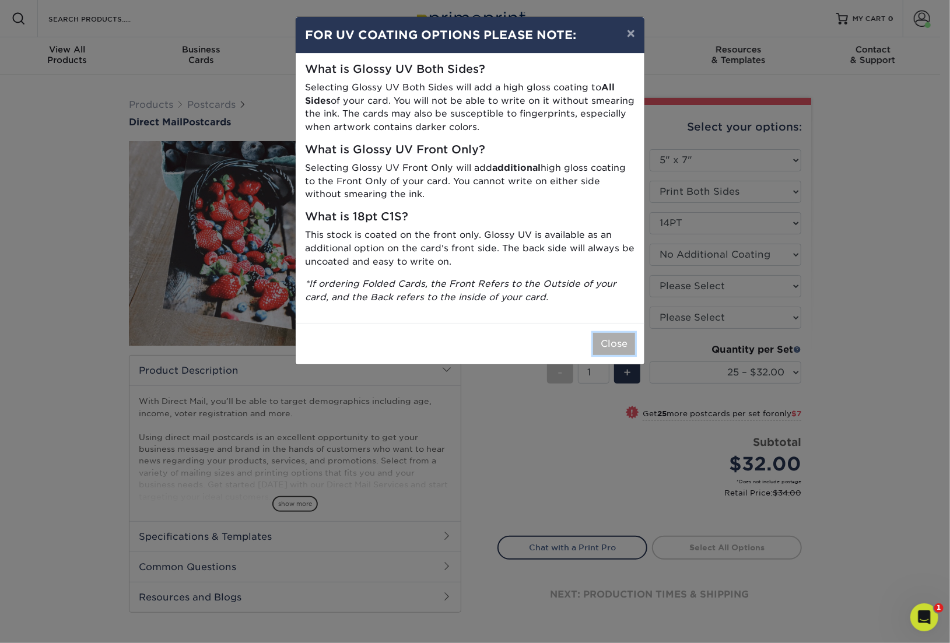
click at [615, 344] on button "Close" at bounding box center [614, 344] width 42 height 22
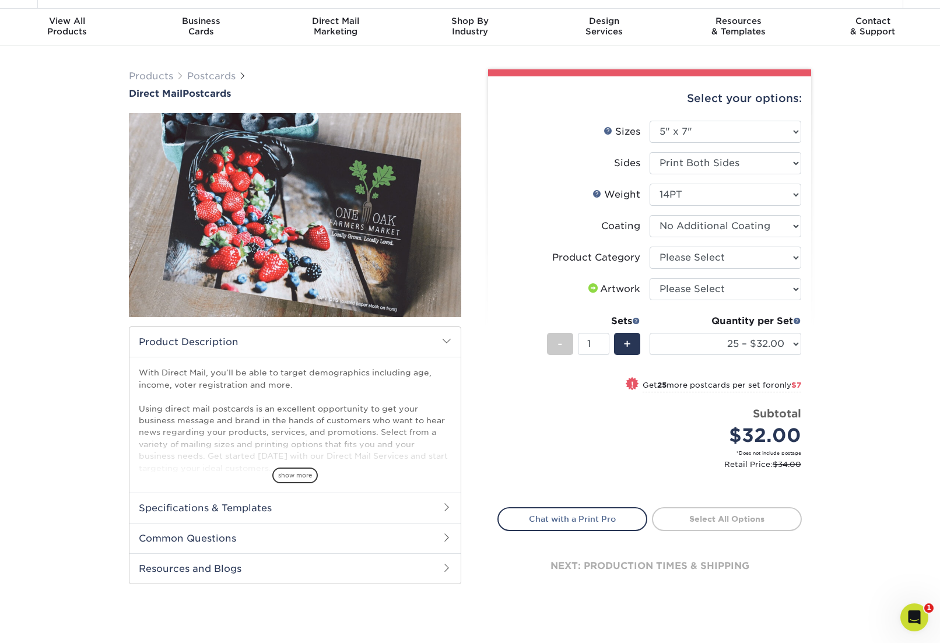
scroll to position [61, 0]
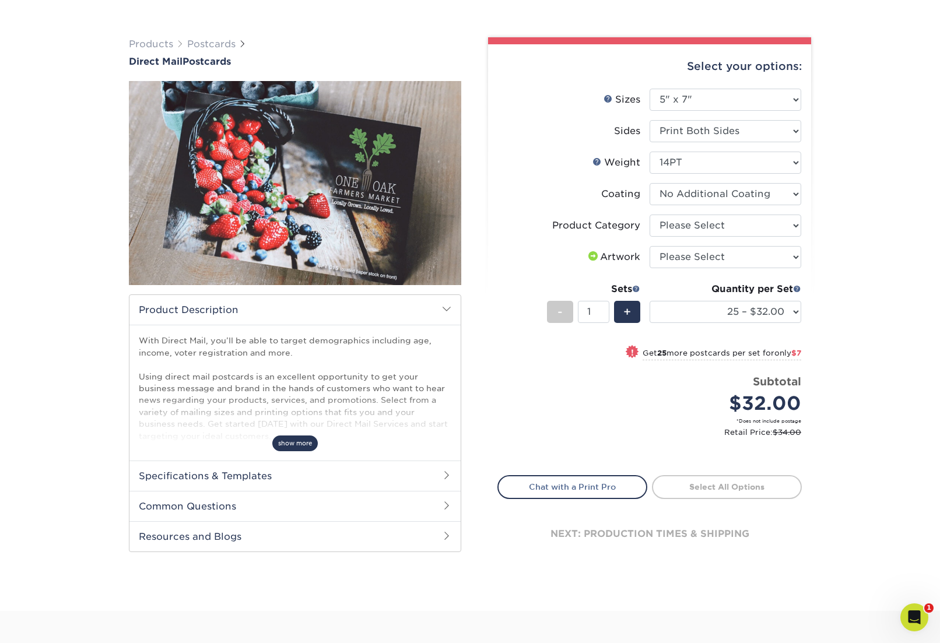
click at [297, 444] on span "show more" at bounding box center [294, 444] width 45 height 16
click at [248, 479] on h2 "Specifications & Templates" at bounding box center [294, 476] width 331 height 30
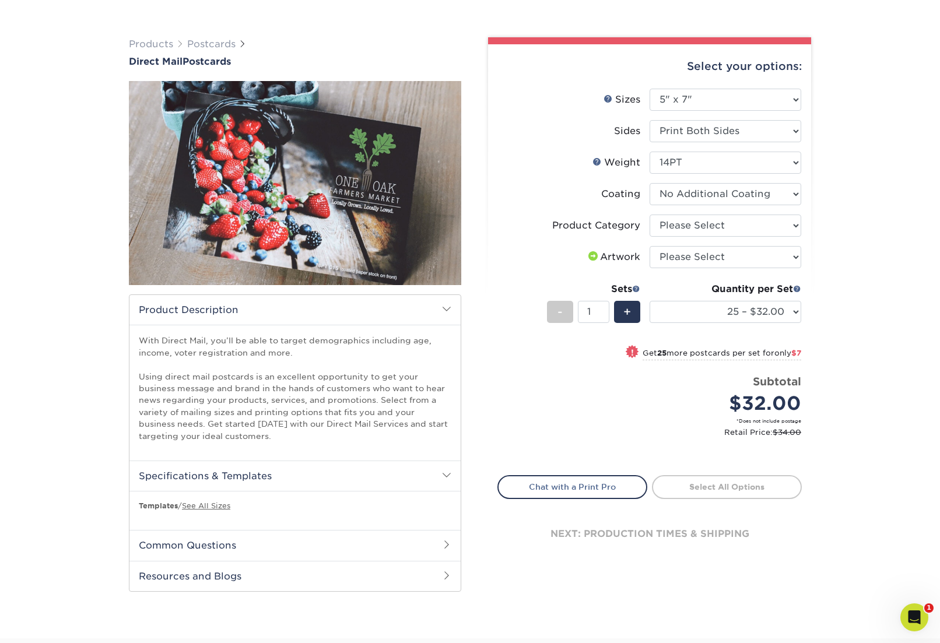
scroll to position [101, 0]
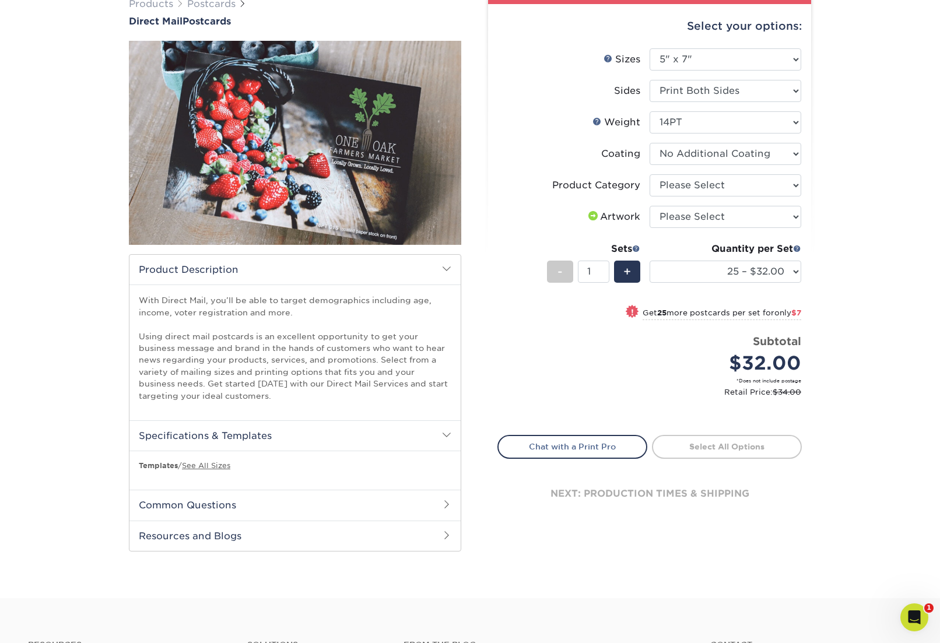
click at [206, 506] on h2 "Common Questions" at bounding box center [294, 505] width 331 height 30
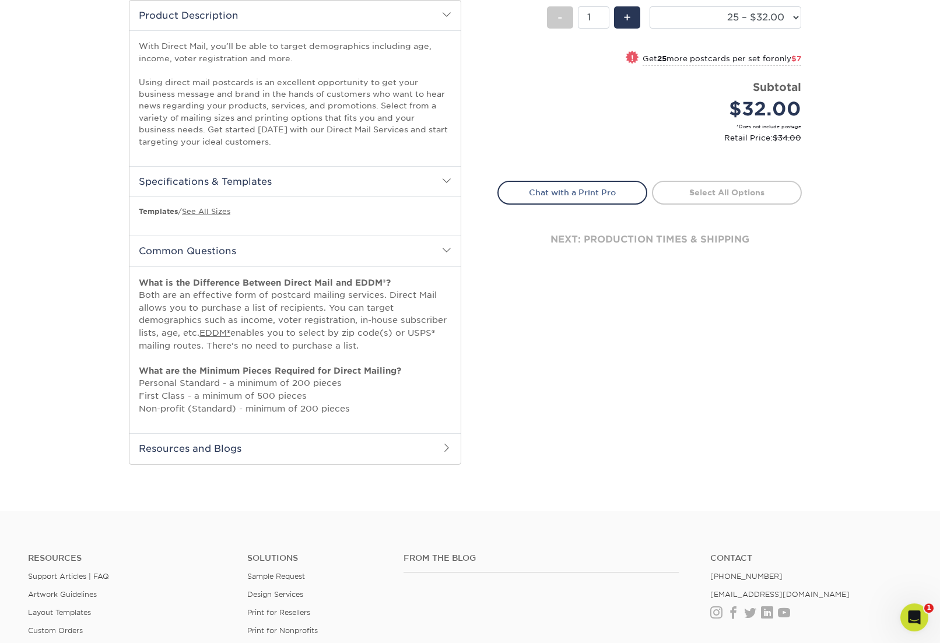
scroll to position [384, 0]
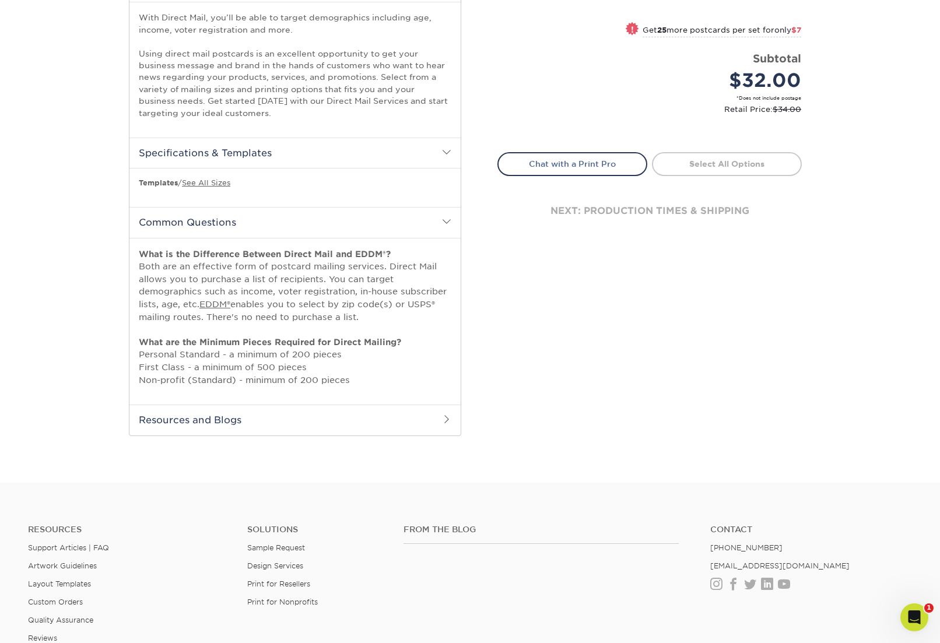
click at [184, 425] on h2 "Resources and Blogs" at bounding box center [294, 420] width 331 height 30
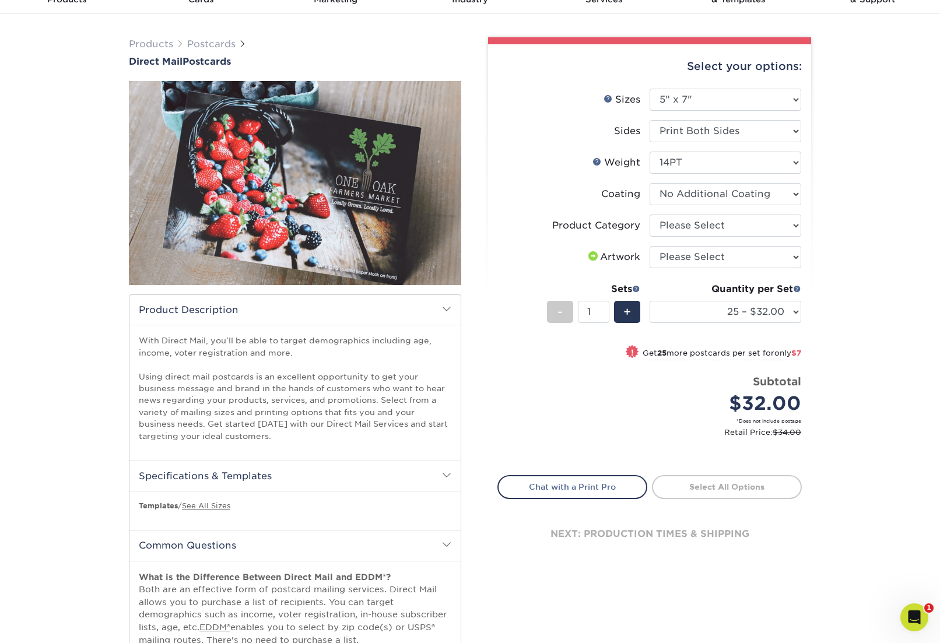
scroll to position [0, 0]
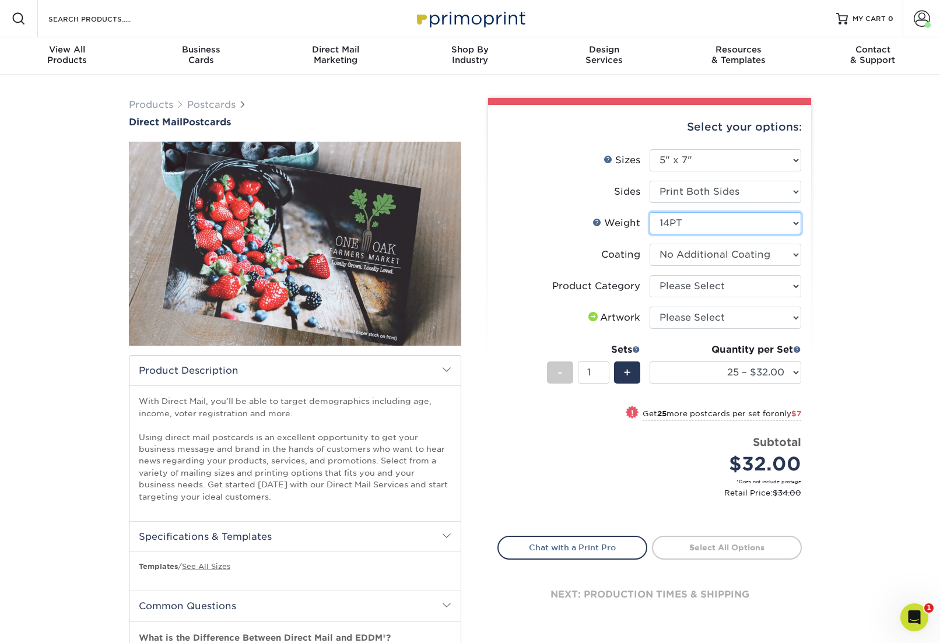
click at [650, 212] on select "Please Select 14PT 14PT Uncoated 16PT 100LB" at bounding box center [726, 223] width 152 height 22
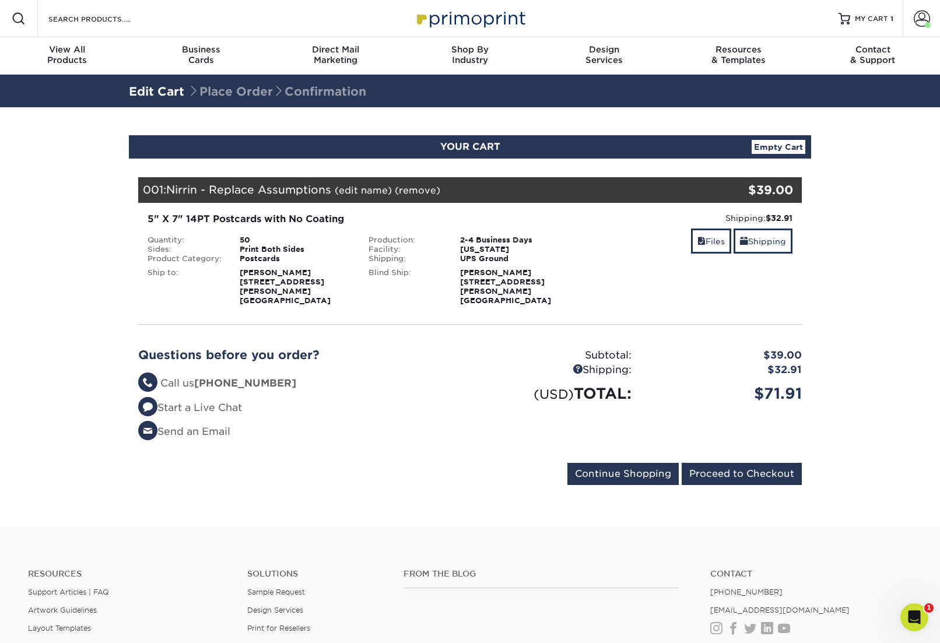
scroll to position [20, 0]
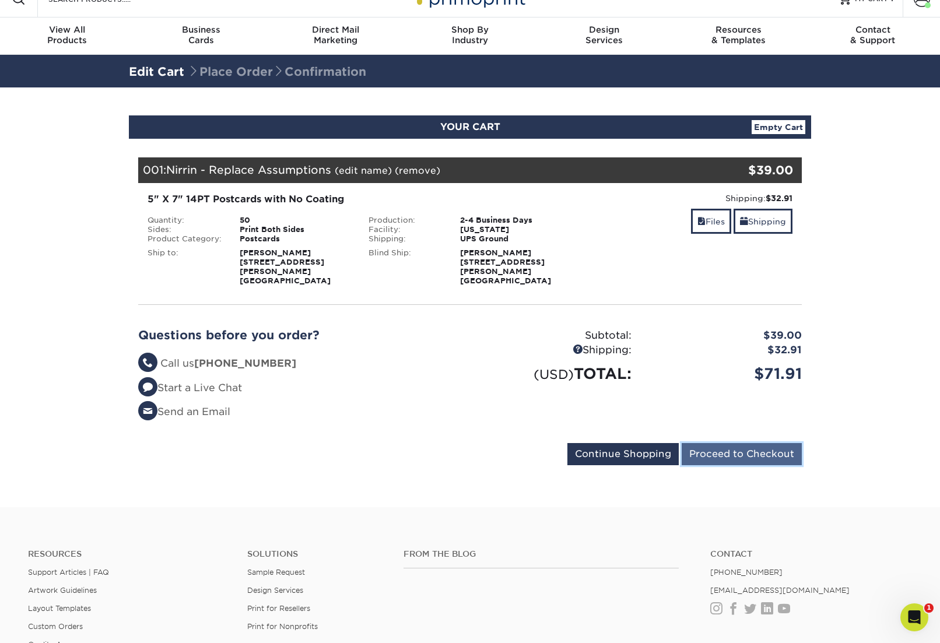
click at [709, 443] on input "Proceed to Checkout" at bounding box center [742, 454] width 120 height 22
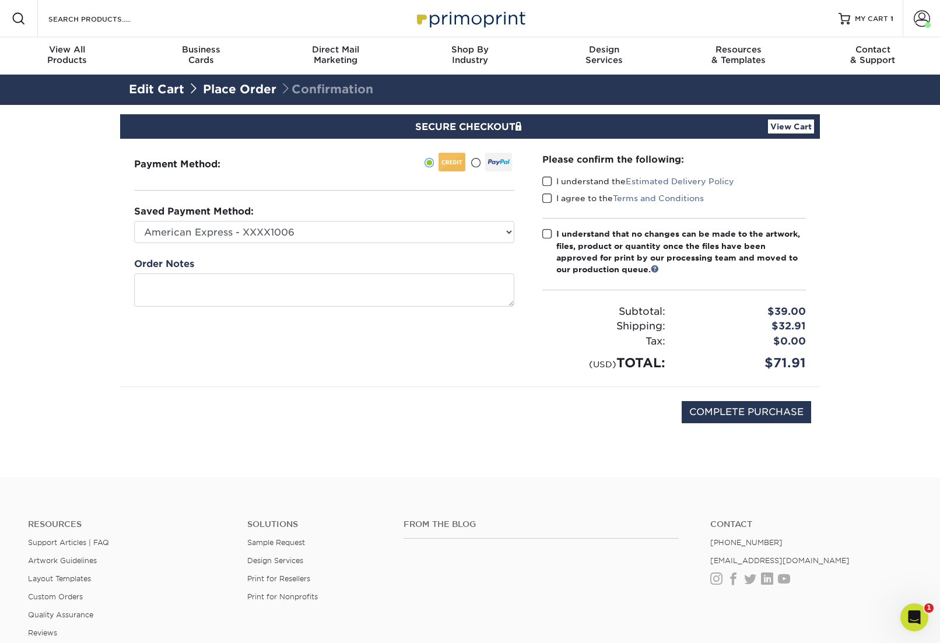
click at [545, 181] on span at bounding box center [547, 181] width 10 height 11
click at [0, 0] on input "I understand the Estimated Delivery Policy" at bounding box center [0, 0] width 0 height 0
click at [549, 201] on span at bounding box center [547, 198] width 10 height 11
click at [0, 0] on input "I agree to the Terms and Conditions" at bounding box center [0, 0] width 0 height 0
click at [548, 232] on span at bounding box center [547, 234] width 10 height 11
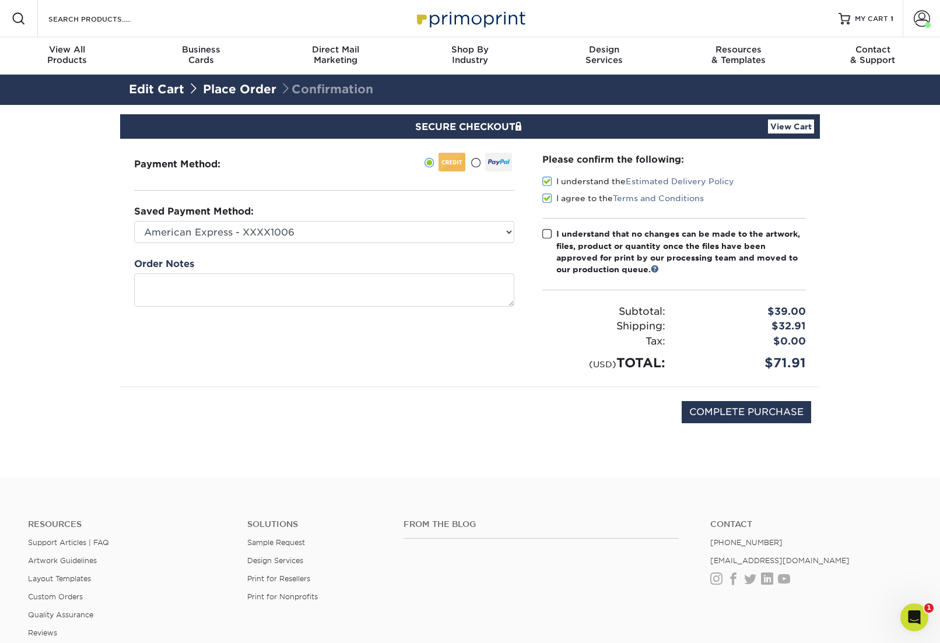
click at [0, 0] on input "I understand that no changes can be made to the artwork, files, product or quan…" at bounding box center [0, 0] width 0 height 0
click at [770, 407] on input "COMPLETE PURCHASE" at bounding box center [746, 412] width 129 height 22
type input "PROCESSING, PLEASE WAIT..."
